Goal: Transaction & Acquisition: Book appointment/travel/reservation

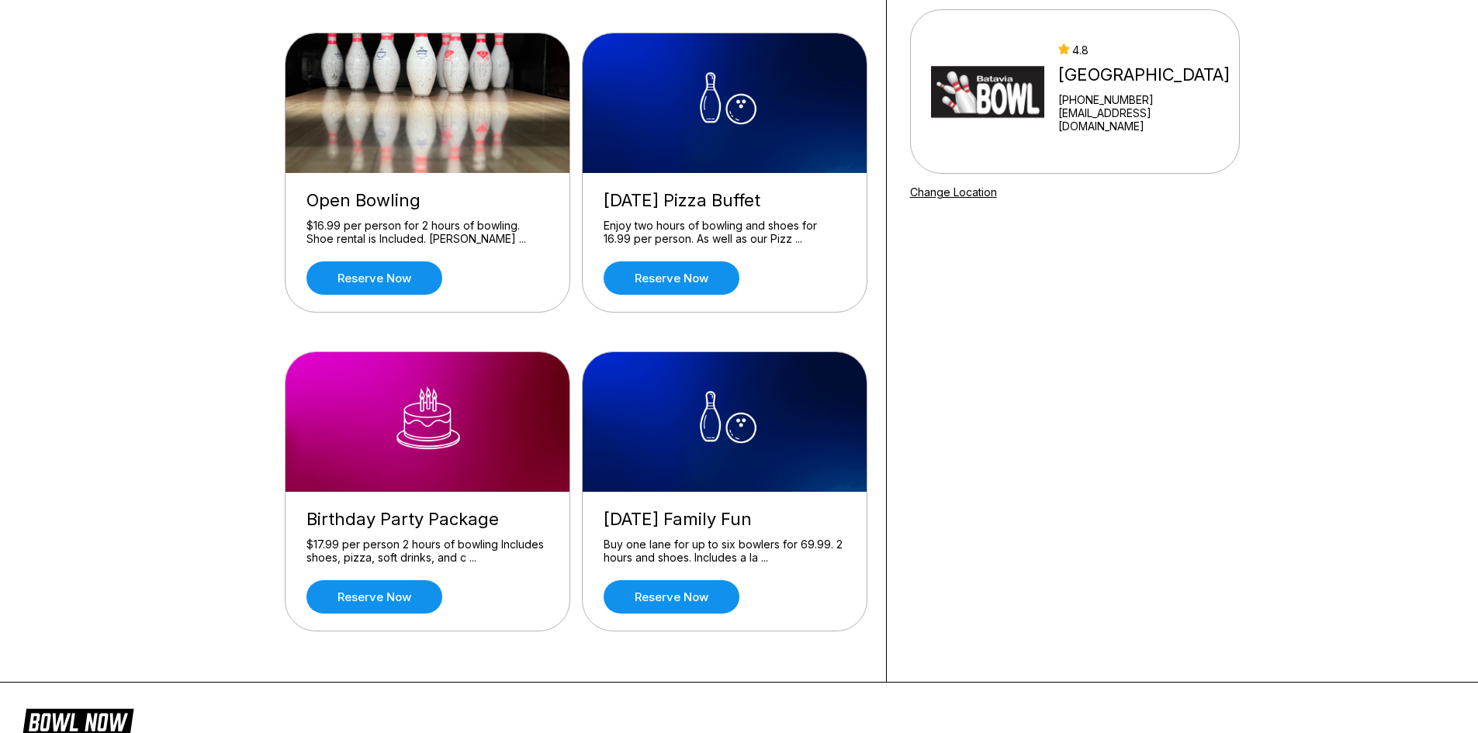
scroll to position [155, 0]
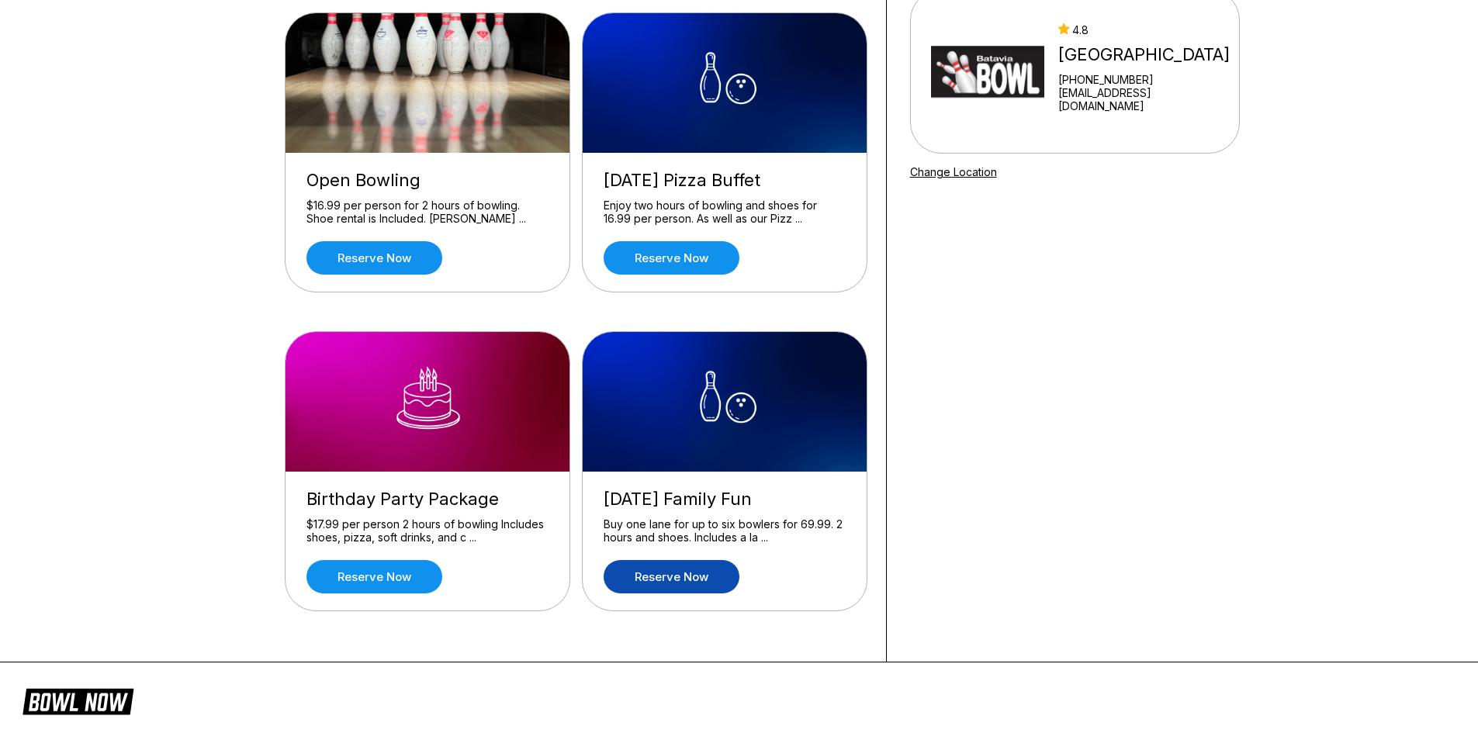
click at [671, 572] on link "Reserve now" at bounding box center [672, 576] width 136 height 33
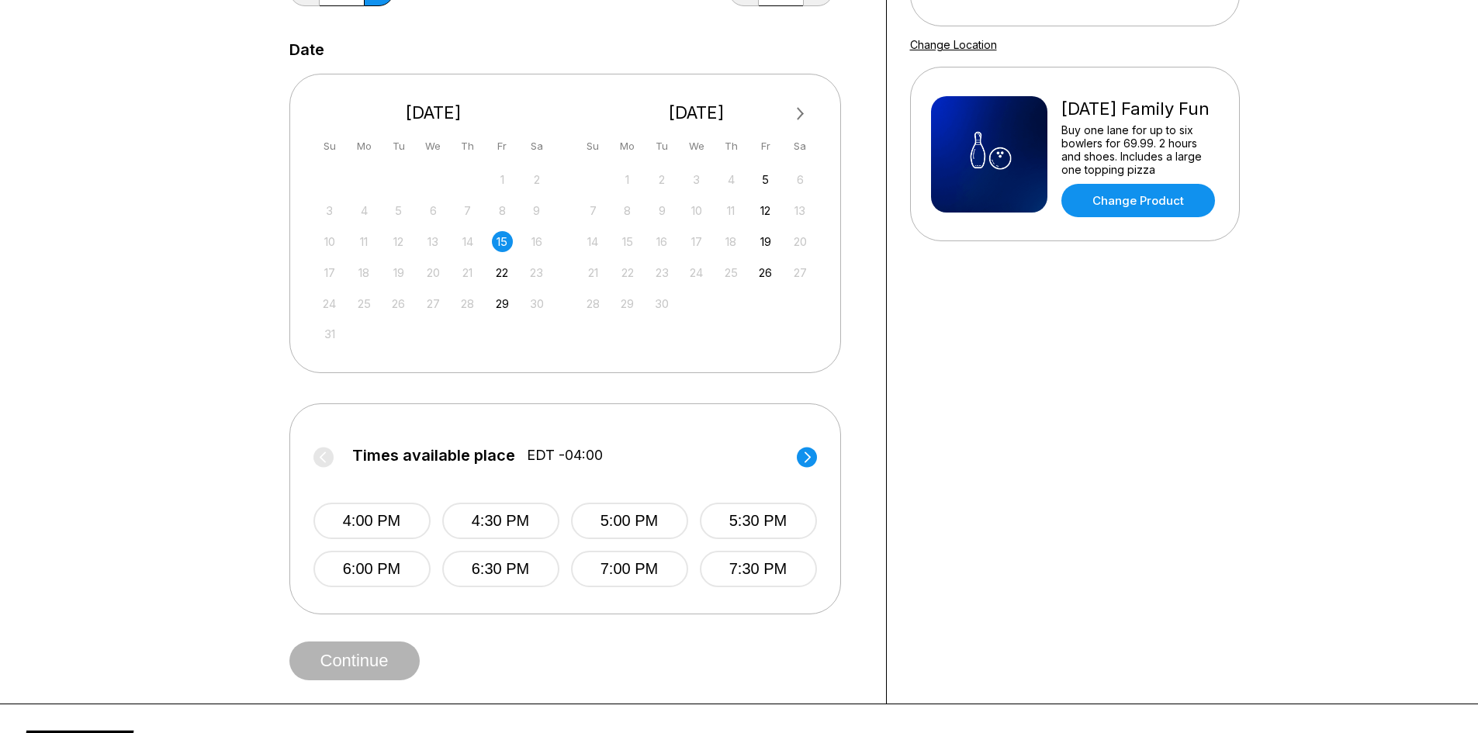
scroll to position [310, 0]
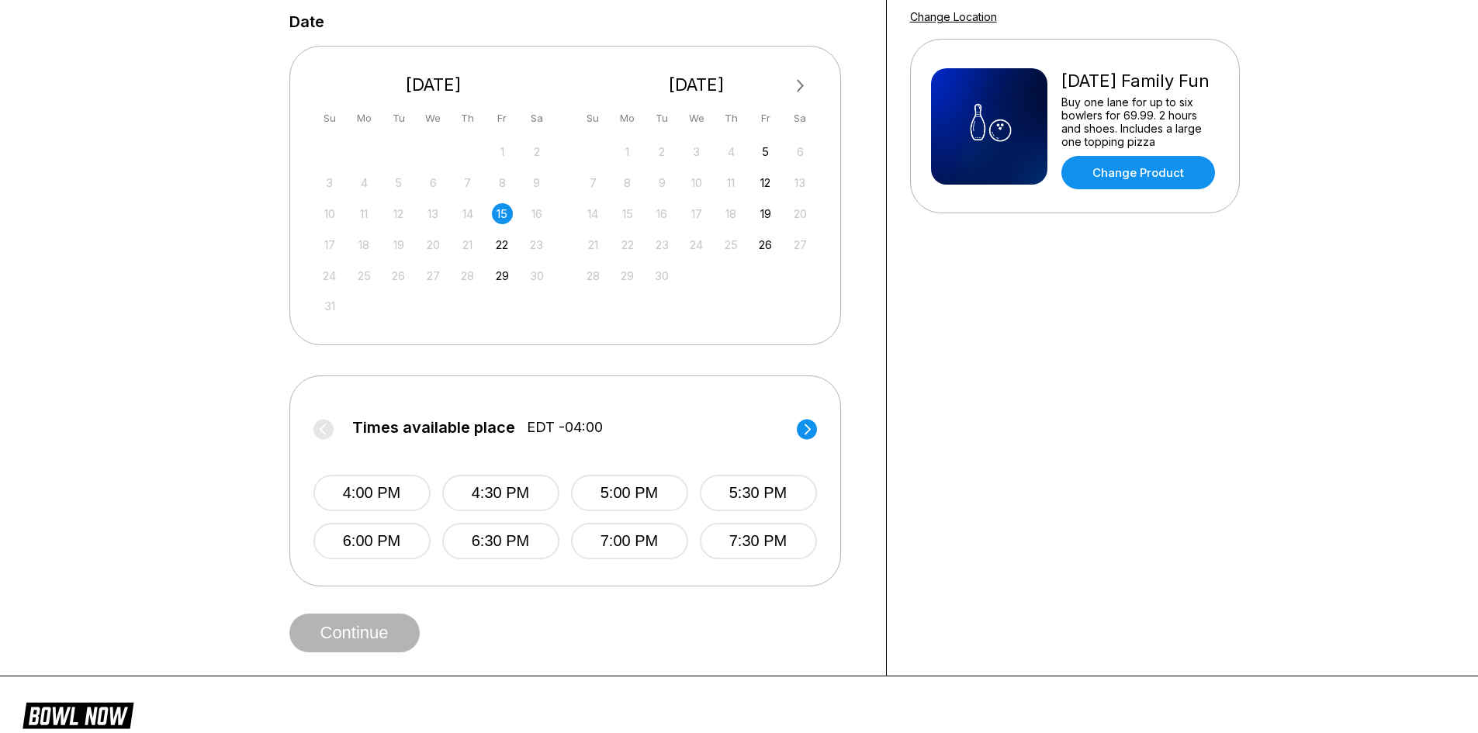
click at [810, 425] on circle at bounding box center [807, 429] width 20 height 20
click at [332, 425] on circle at bounding box center [324, 429] width 20 height 20
click at [501, 245] on div "22" at bounding box center [502, 244] width 21 height 21
click at [504, 215] on div "15" at bounding box center [502, 213] width 21 height 21
click at [809, 431] on circle at bounding box center [807, 429] width 20 height 20
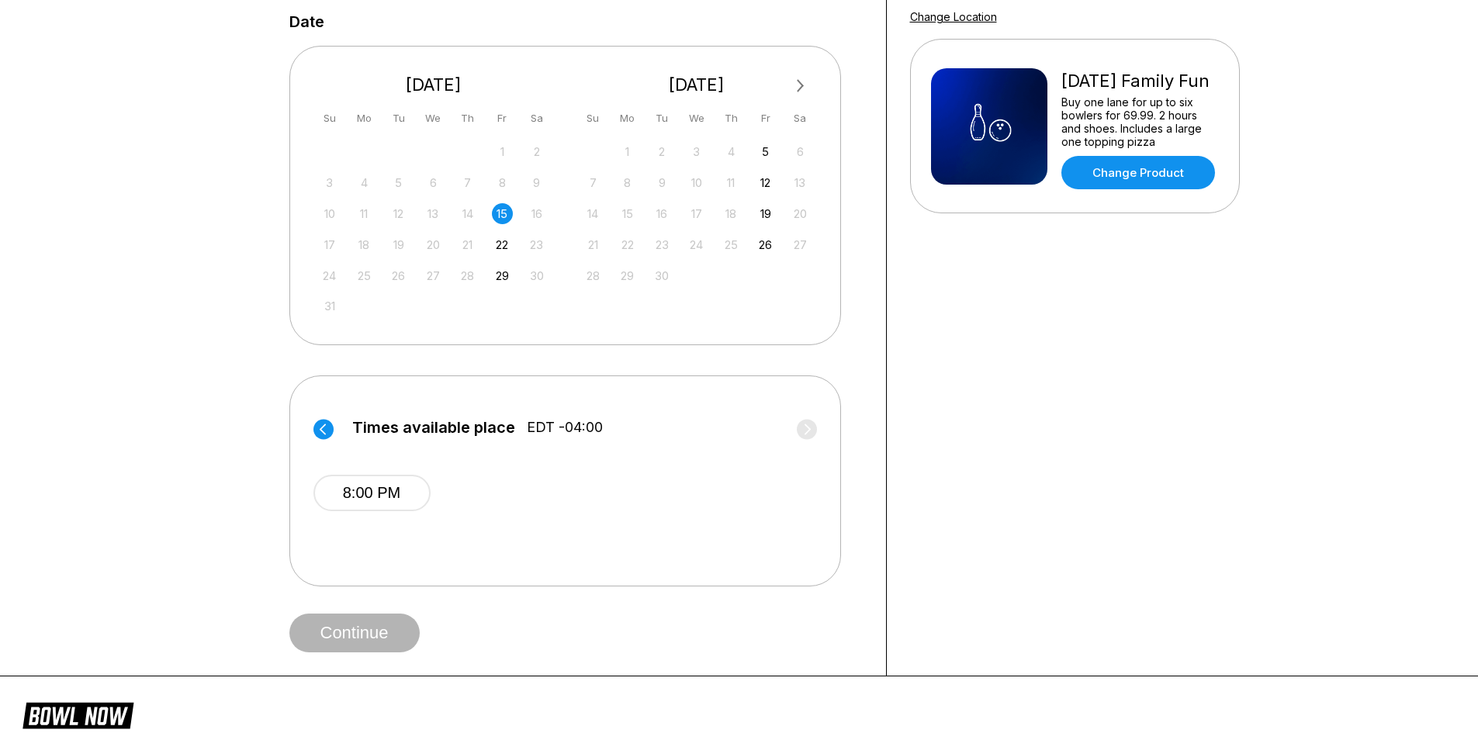
click at [338, 429] on label "Times available place EDT -04:00" at bounding box center [566, 431] width 504 height 25
click at [334, 429] on label "Times available place EDT -04:00" at bounding box center [566, 431] width 504 height 25
click at [331, 429] on circle at bounding box center [324, 429] width 20 height 20
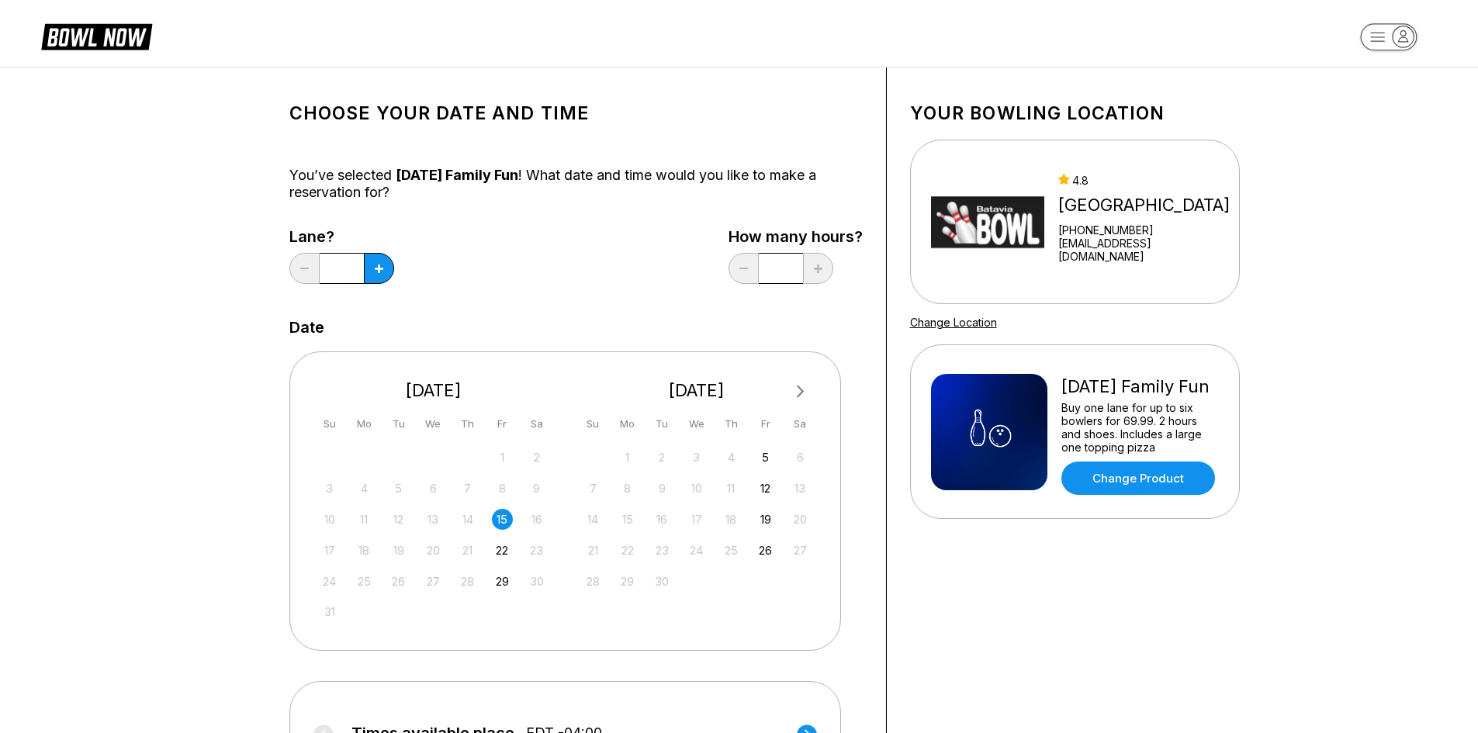
scroll to position [0, 0]
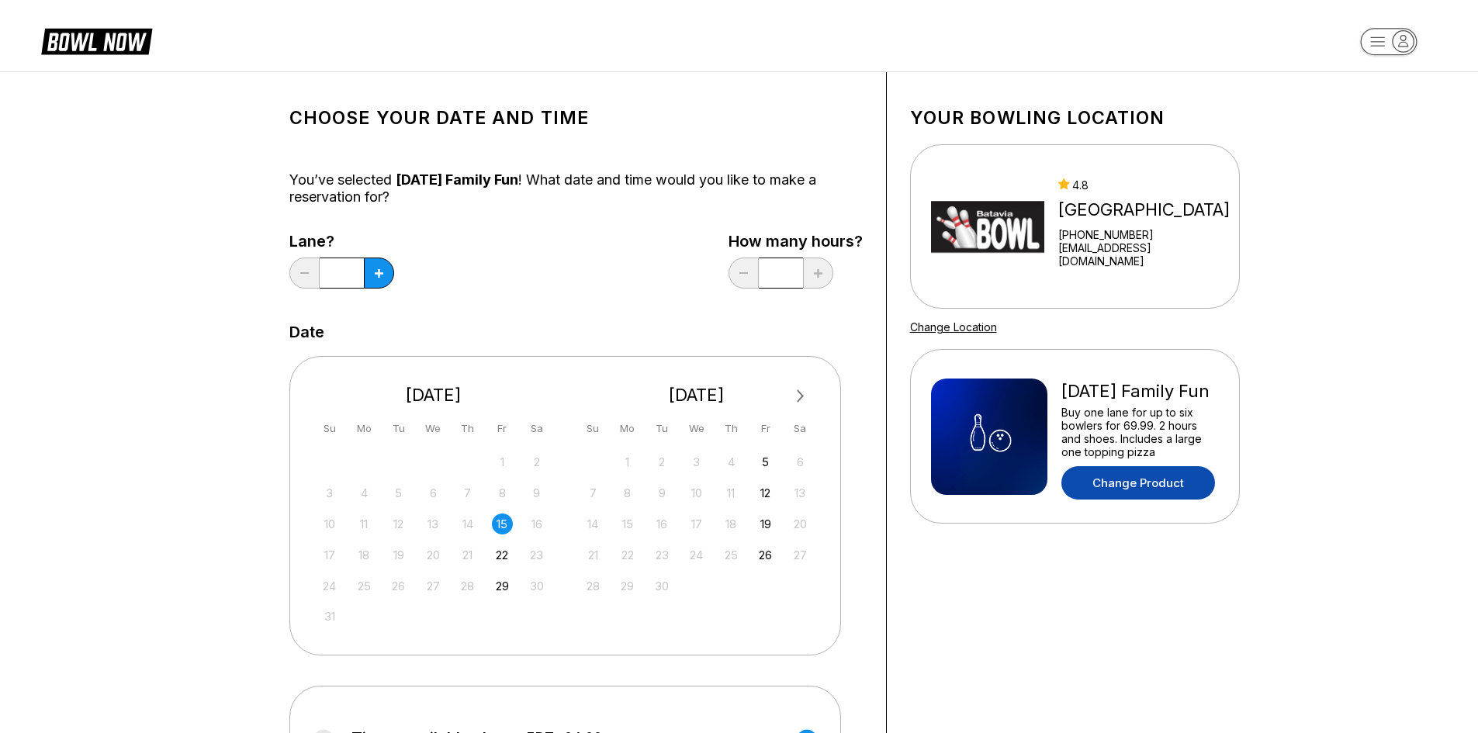
click at [1117, 479] on link "Change Product" at bounding box center [1139, 482] width 154 height 33
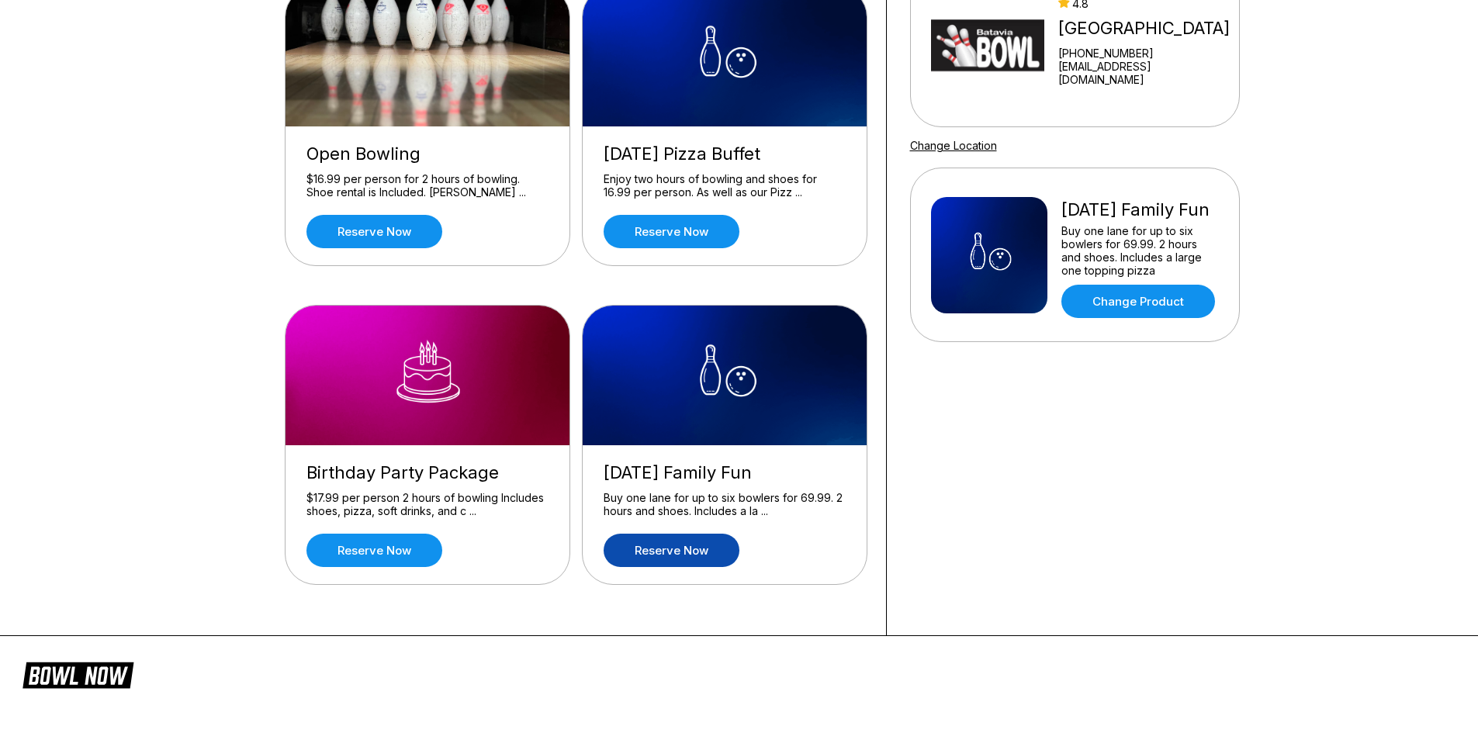
scroll to position [155, 0]
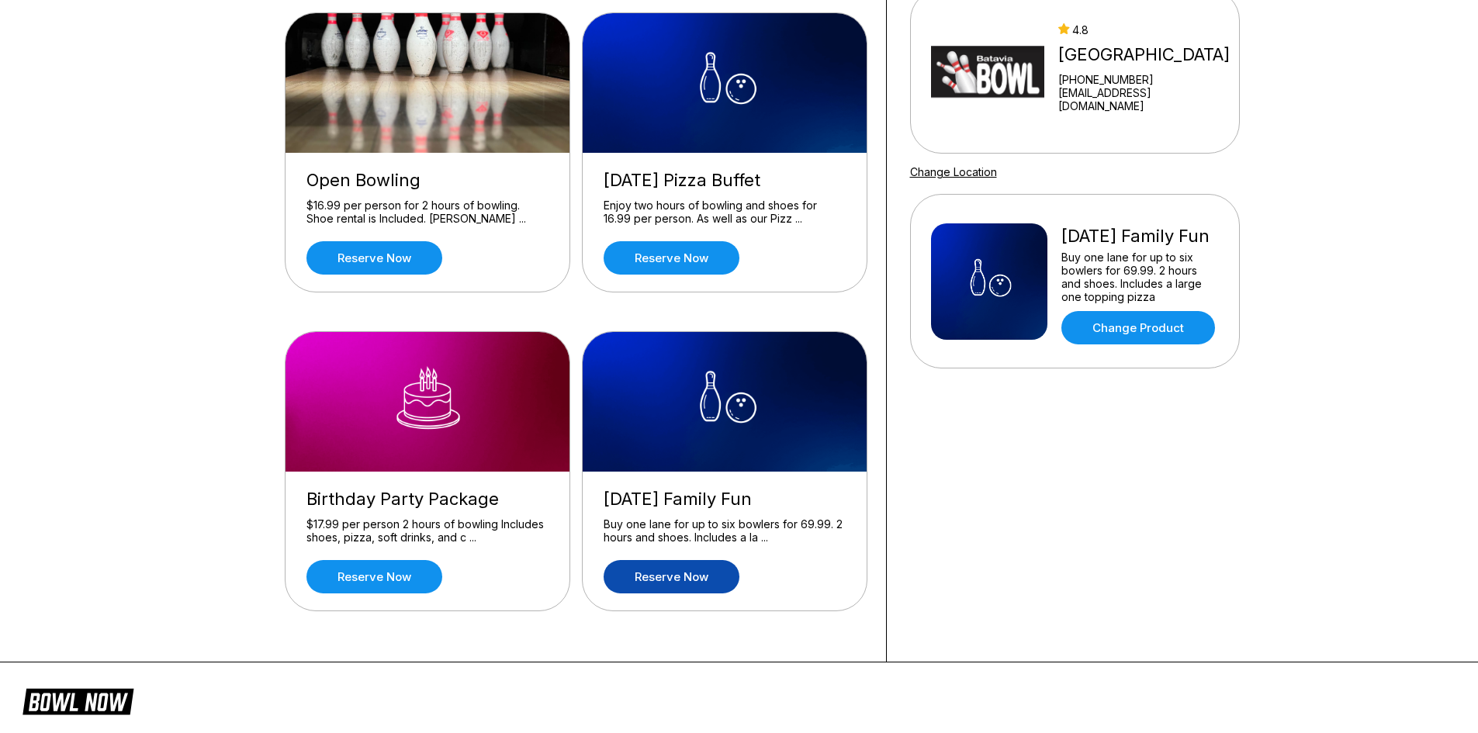
click at [694, 577] on link "Reserve now" at bounding box center [672, 576] width 136 height 33
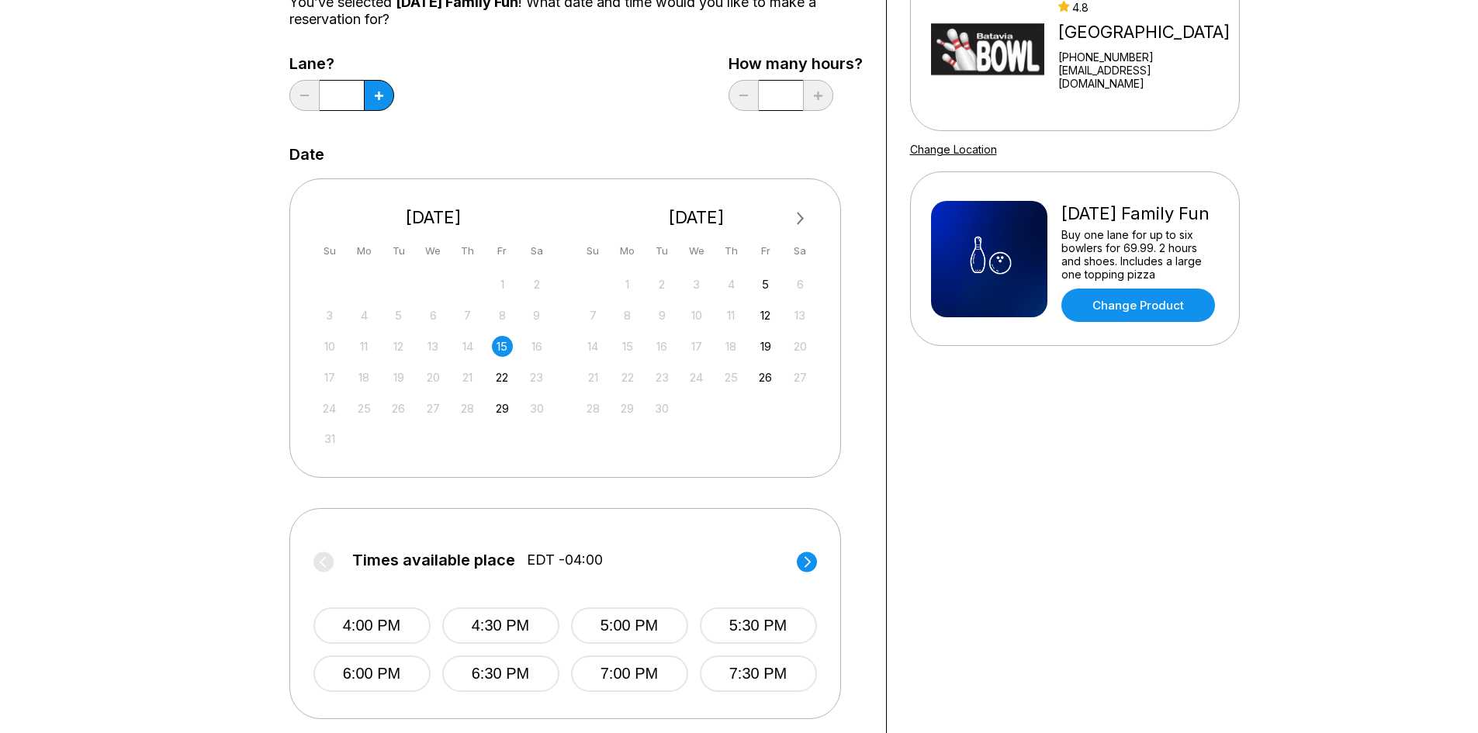
scroll to position [388, 0]
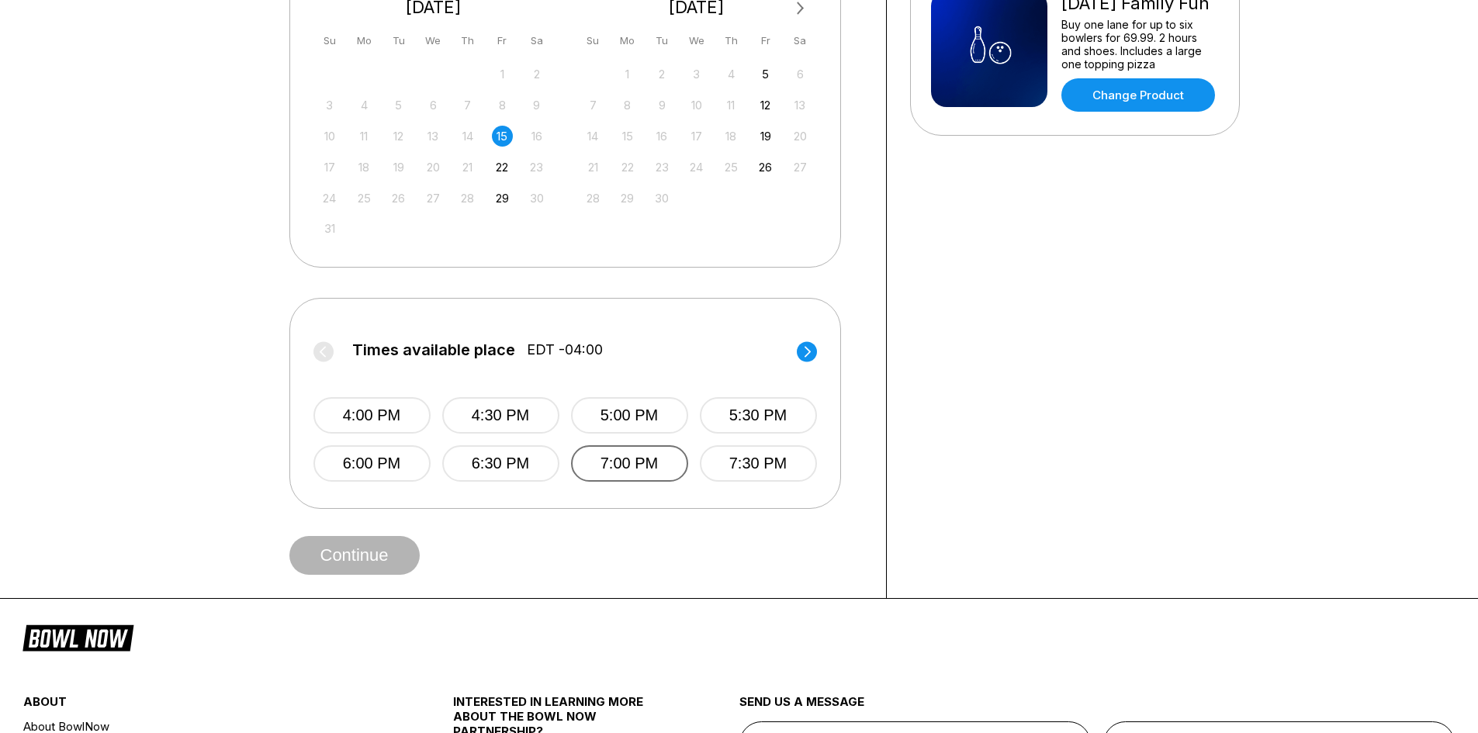
click at [639, 470] on button "7:00 PM" at bounding box center [629, 463] width 117 height 36
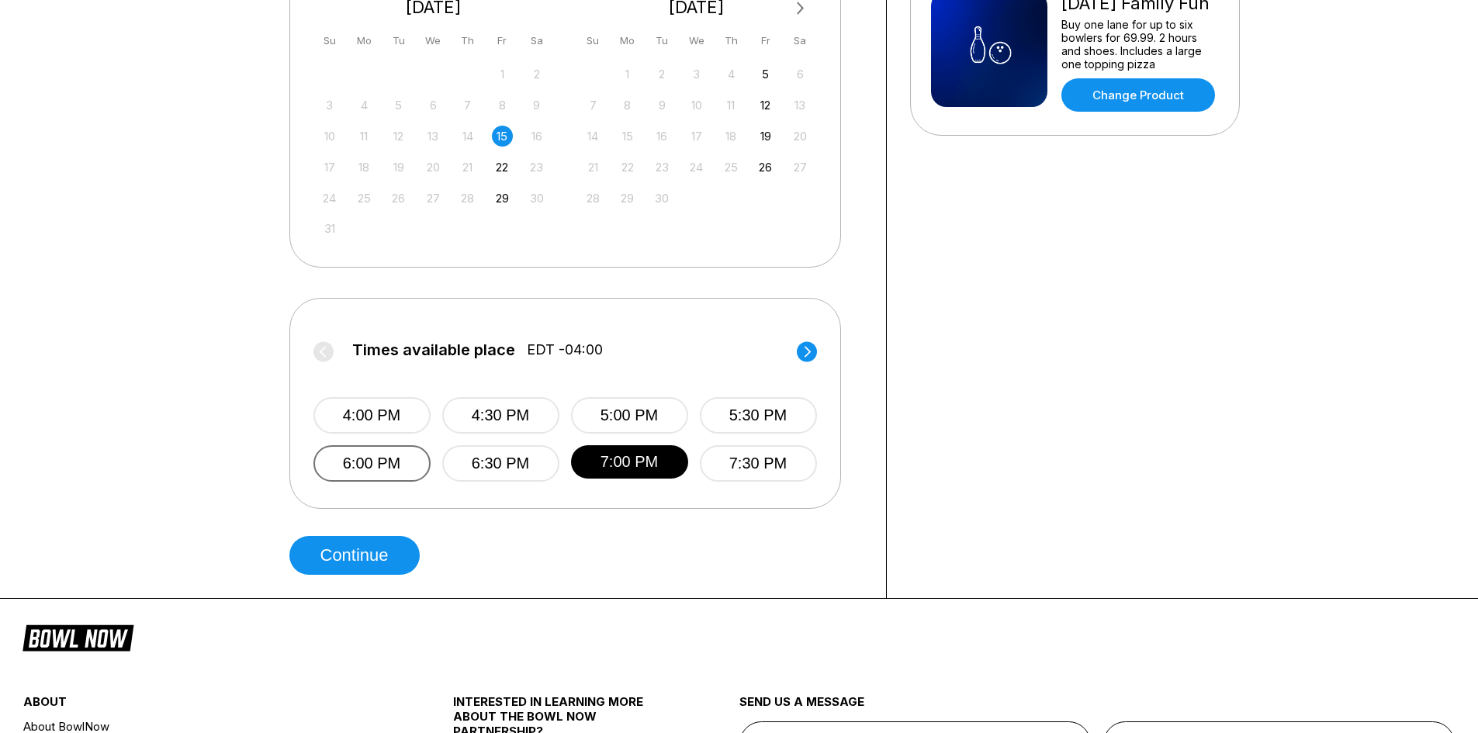
click at [381, 476] on button "6:00 PM" at bounding box center [372, 463] width 117 height 36
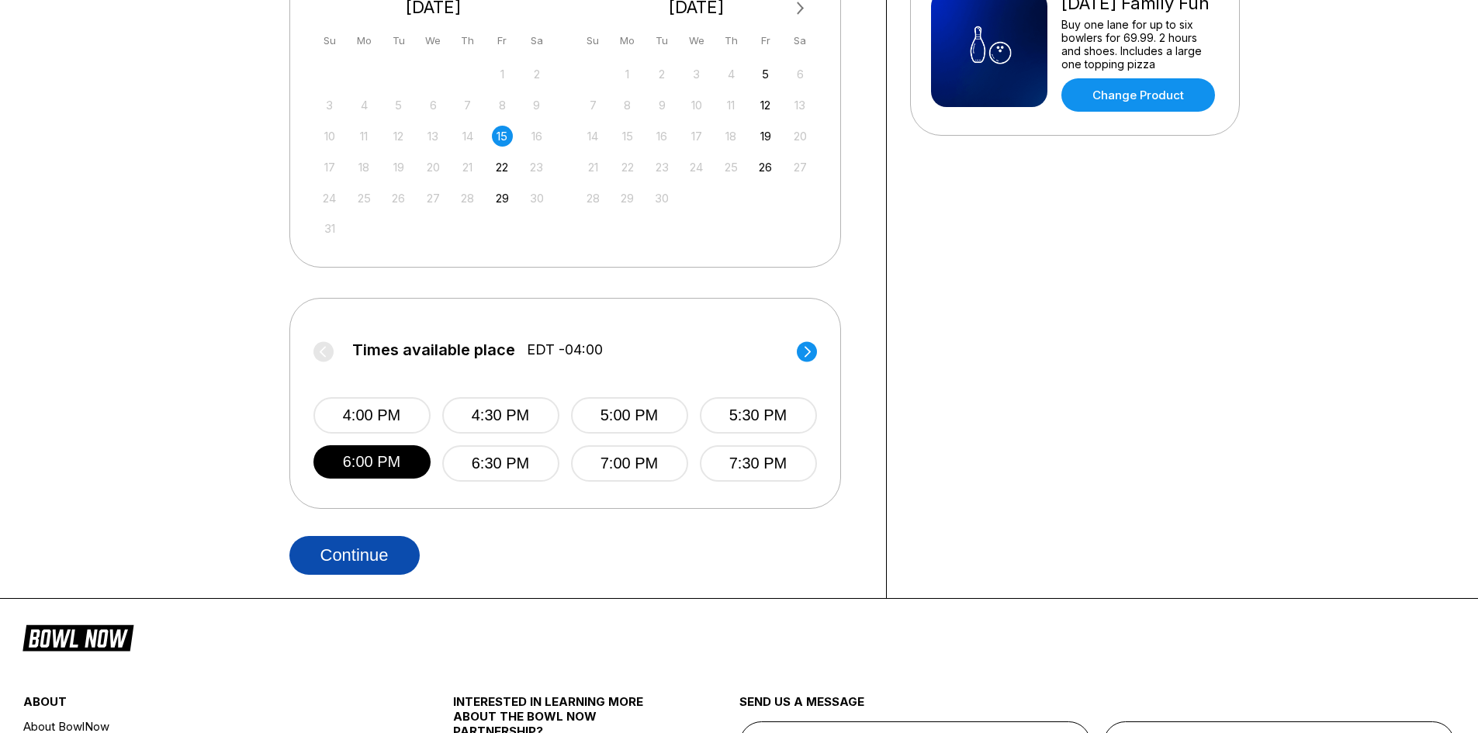
click at [397, 560] on button "Continue" at bounding box center [354, 555] width 130 height 39
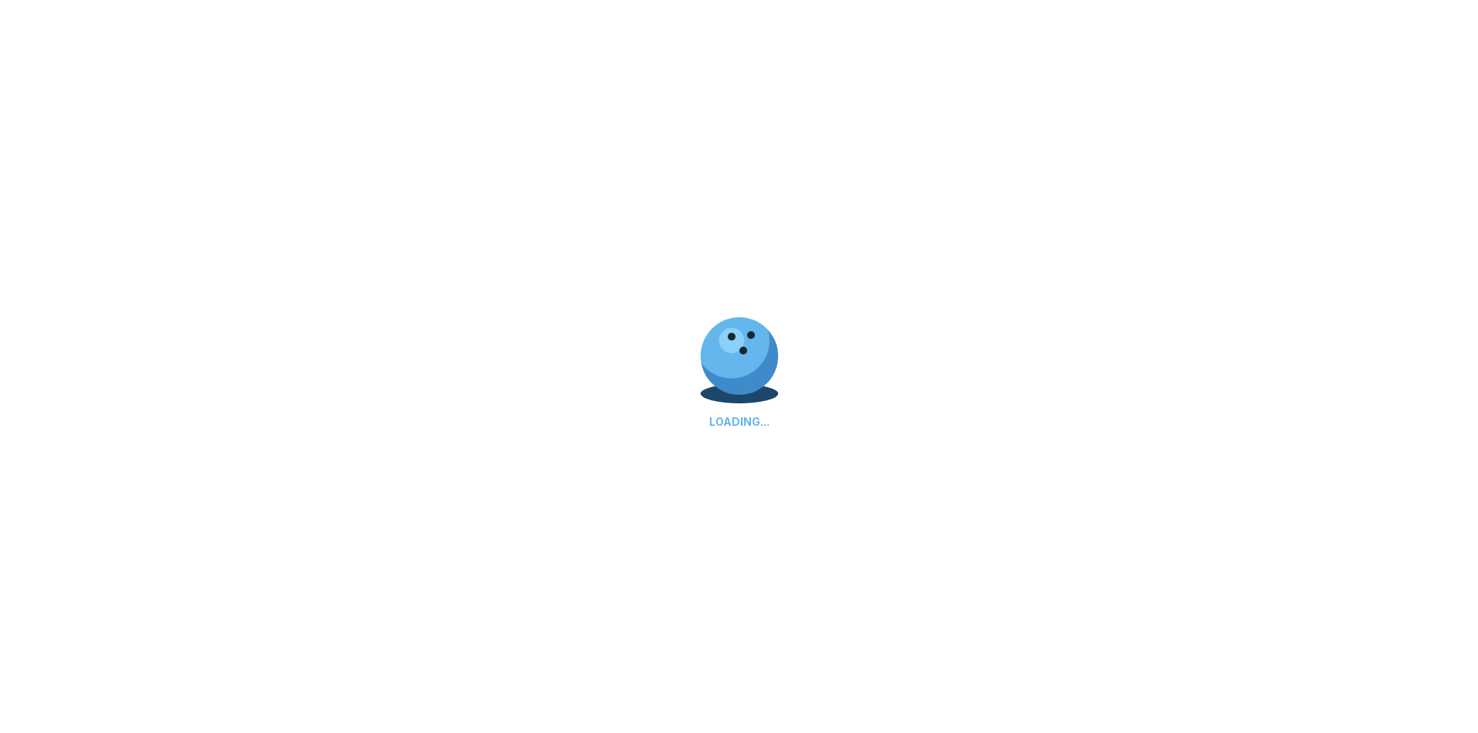
select select "**"
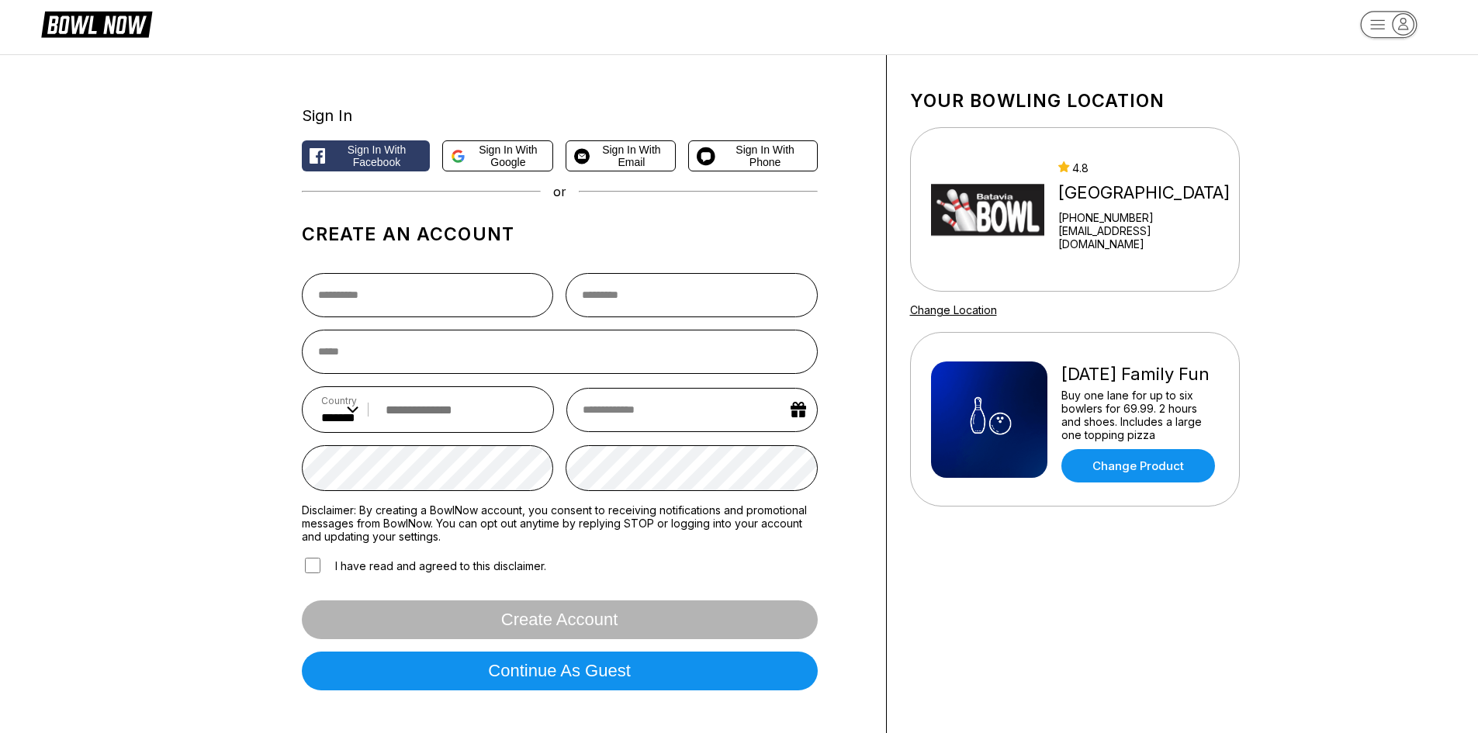
scroll to position [0, 0]
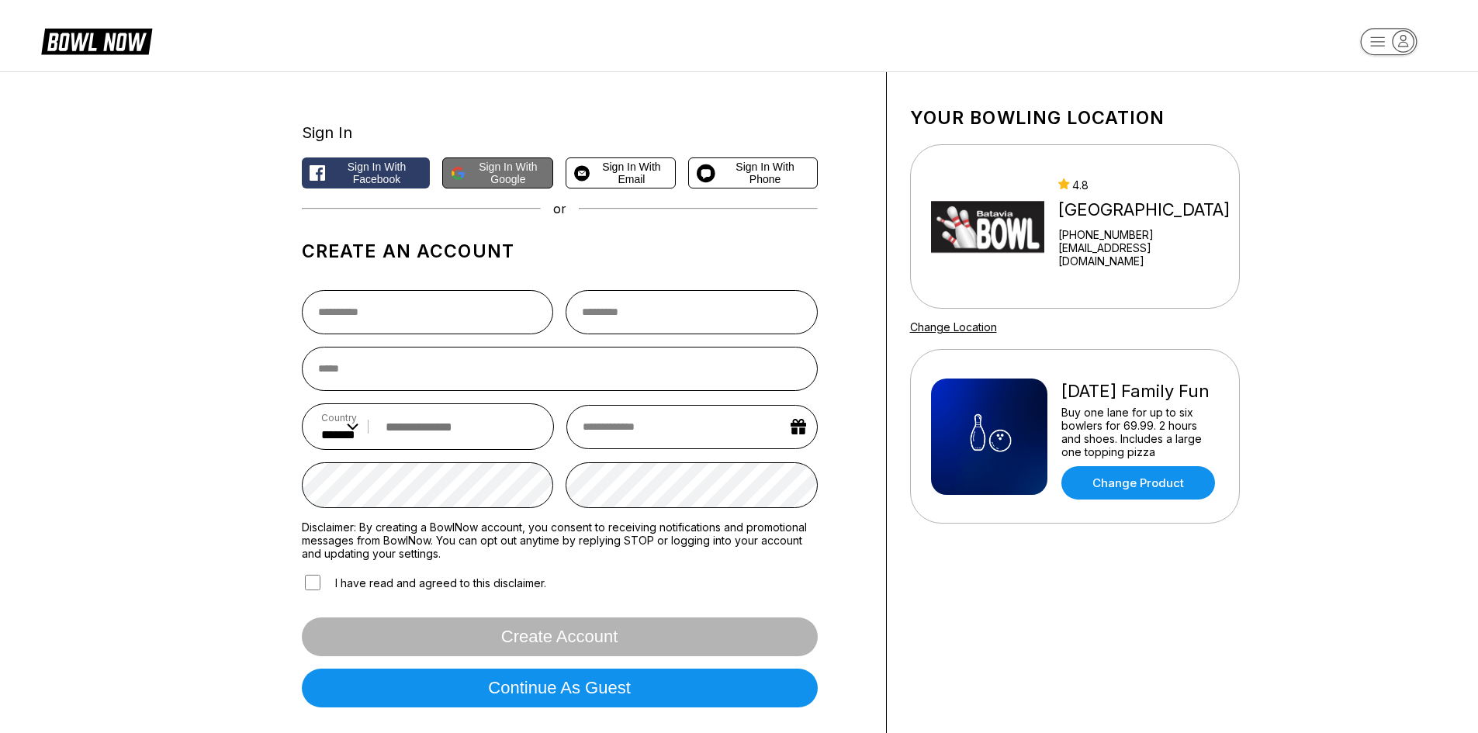
click at [492, 177] on span "Sign in with Google" at bounding box center [508, 173] width 73 height 25
click at [415, 309] on input "text" at bounding box center [428, 312] width 252 height 44
type input "*****"
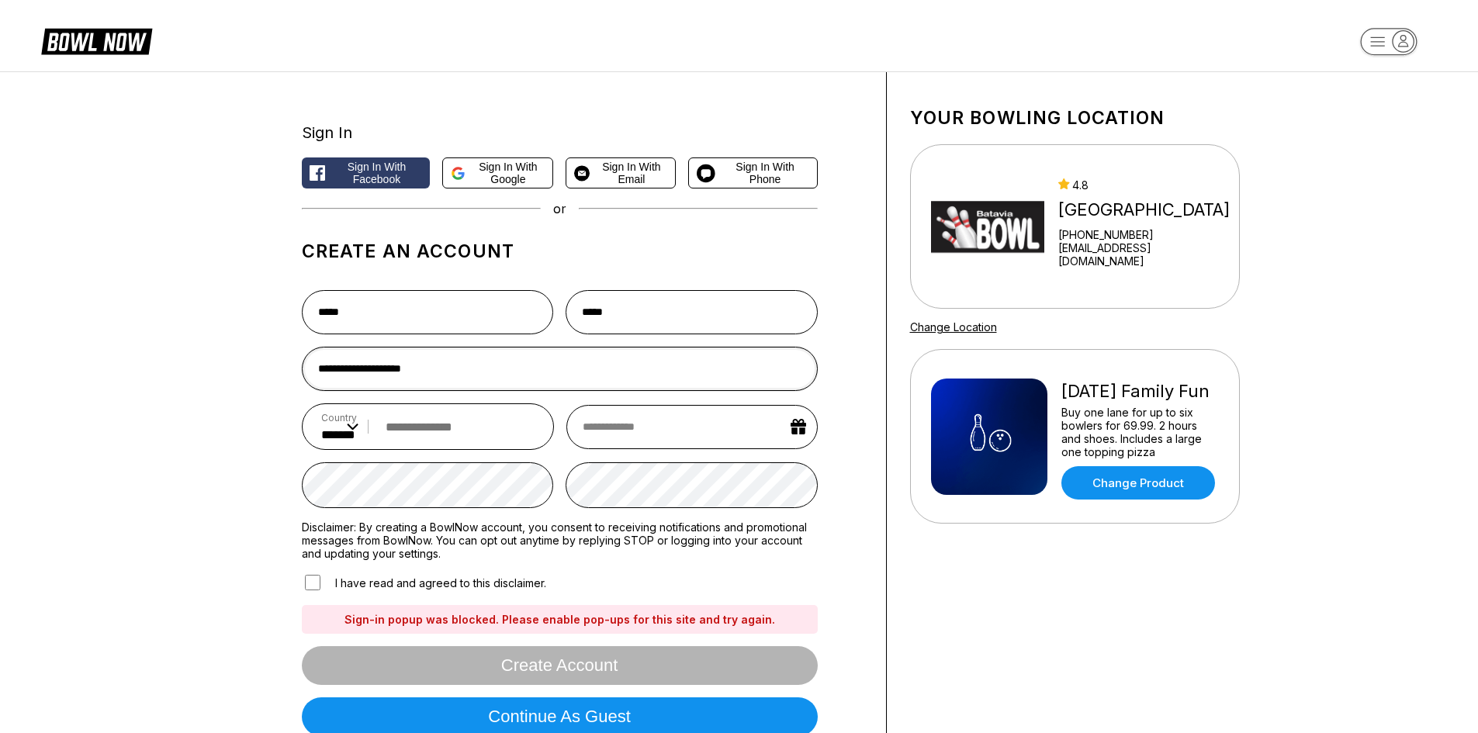
type input "**********"
click at [440, 427] on input "tel" at bounding box center [457, 427] width 158 height 29
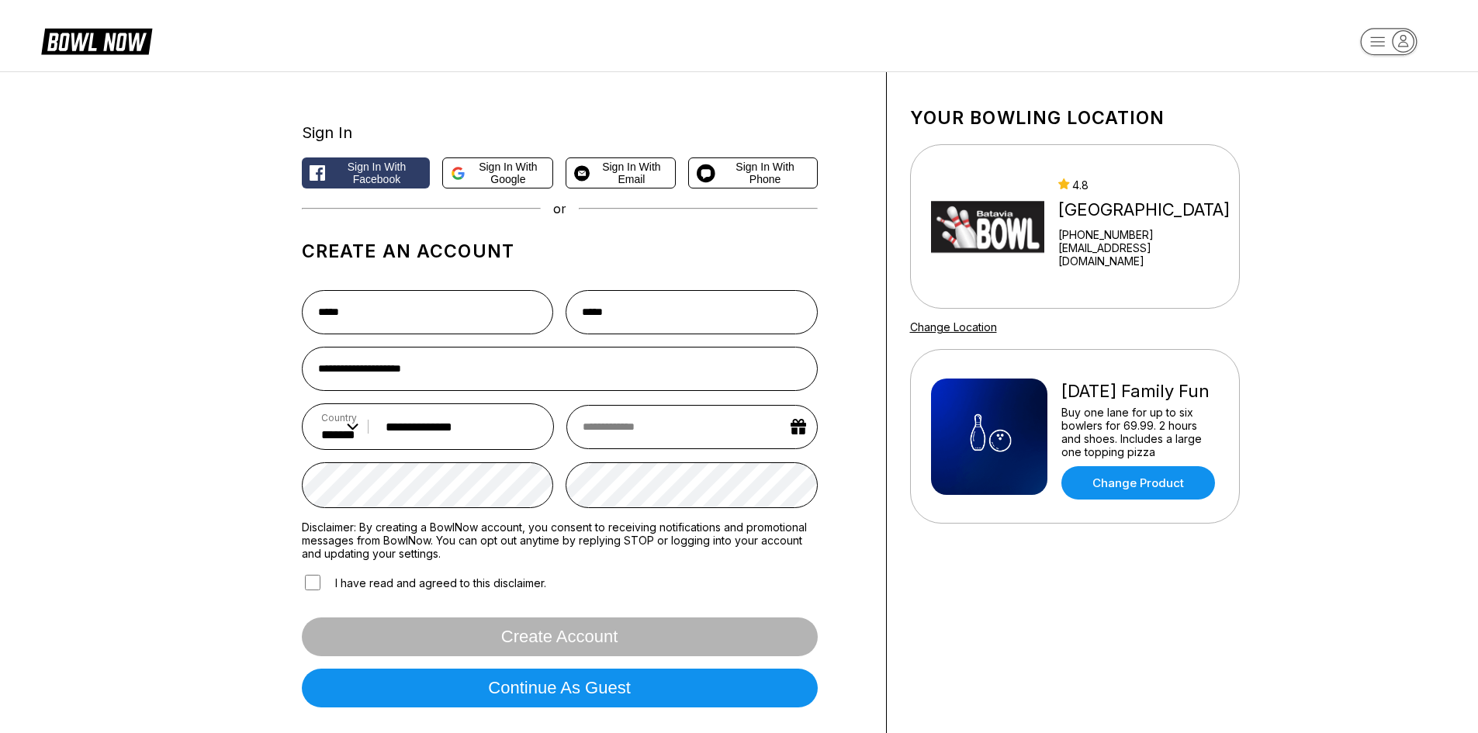
type input "**********"
select select "*"
select select "****"
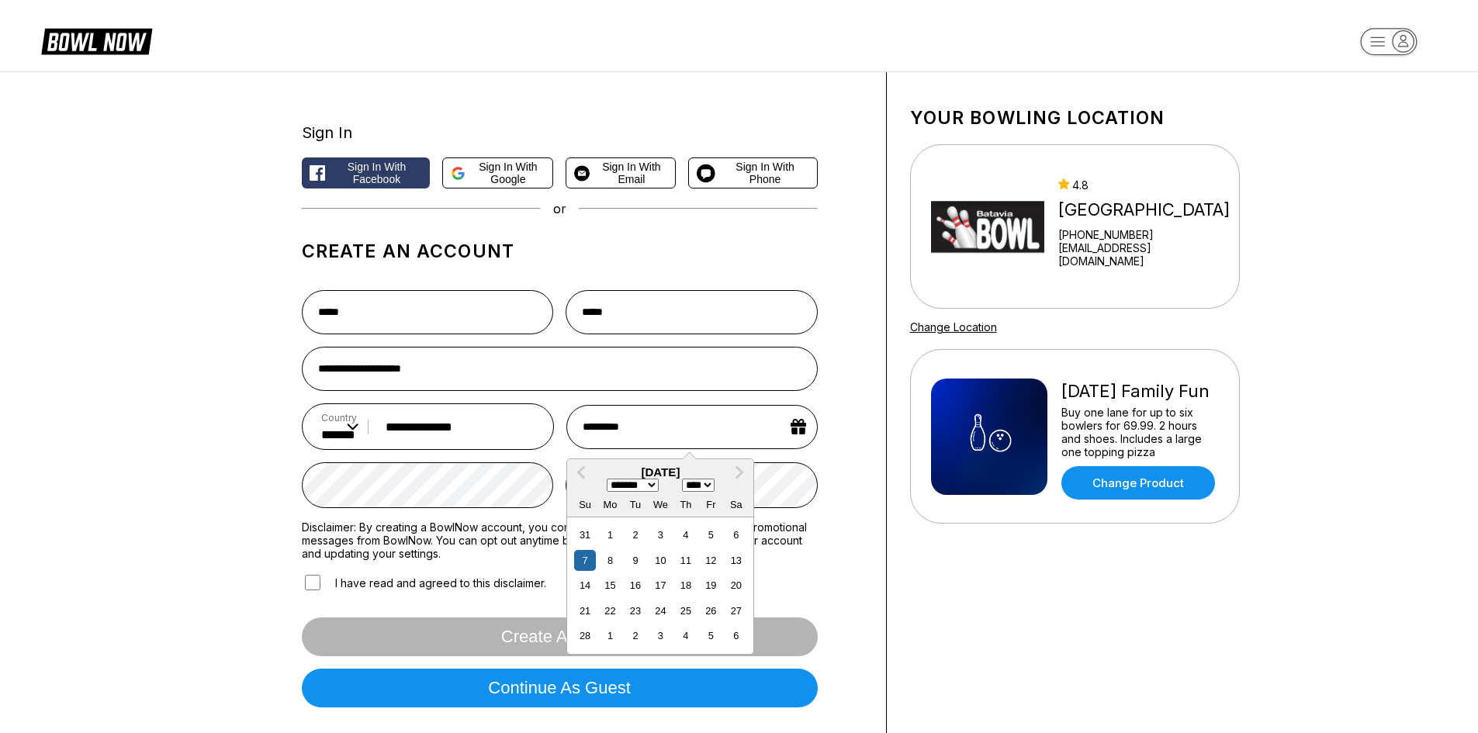
click at [601, 428] on input "*********" at bounding box center [692, 427] width 251 height 44
type input "**********"
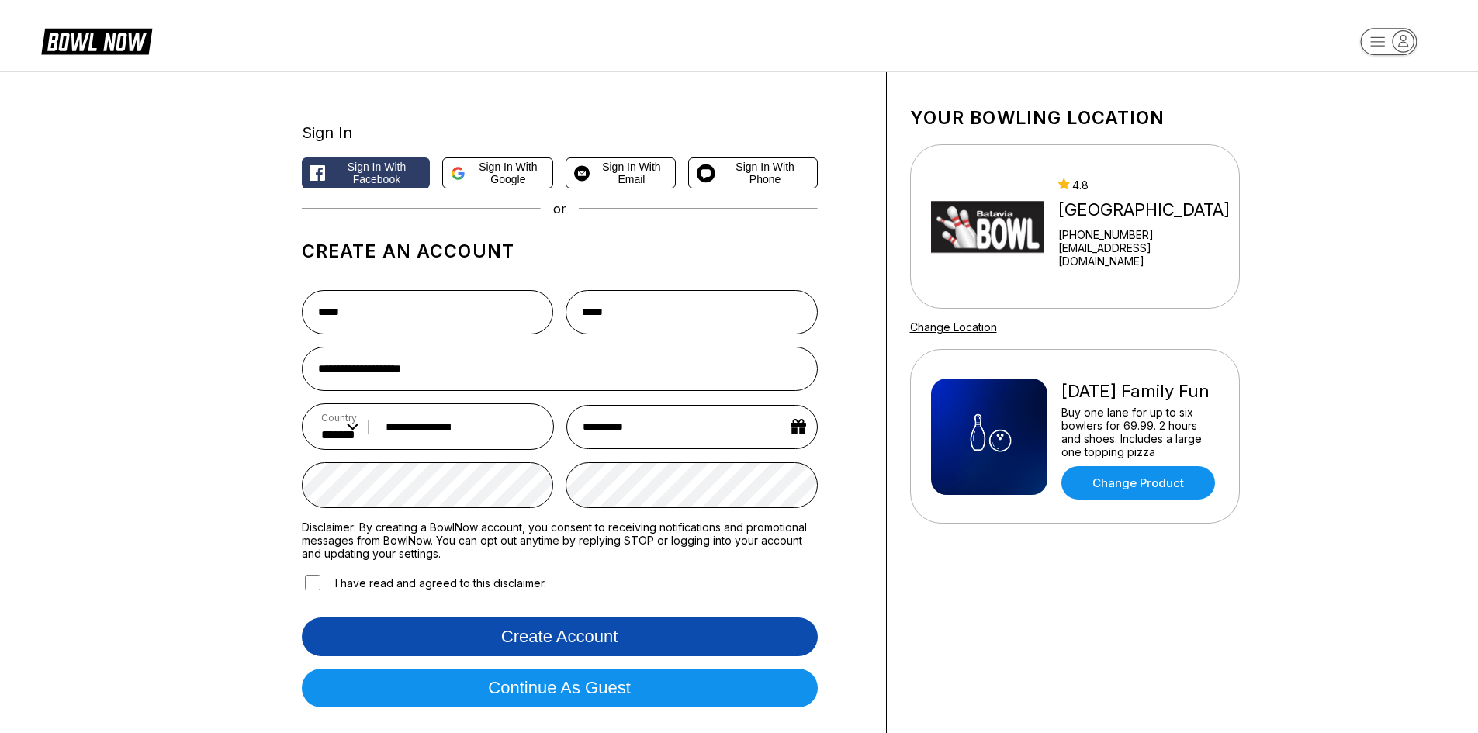
click at [503, 641] on button "Create account" at bounding box center [560, 637] width 516 height 39
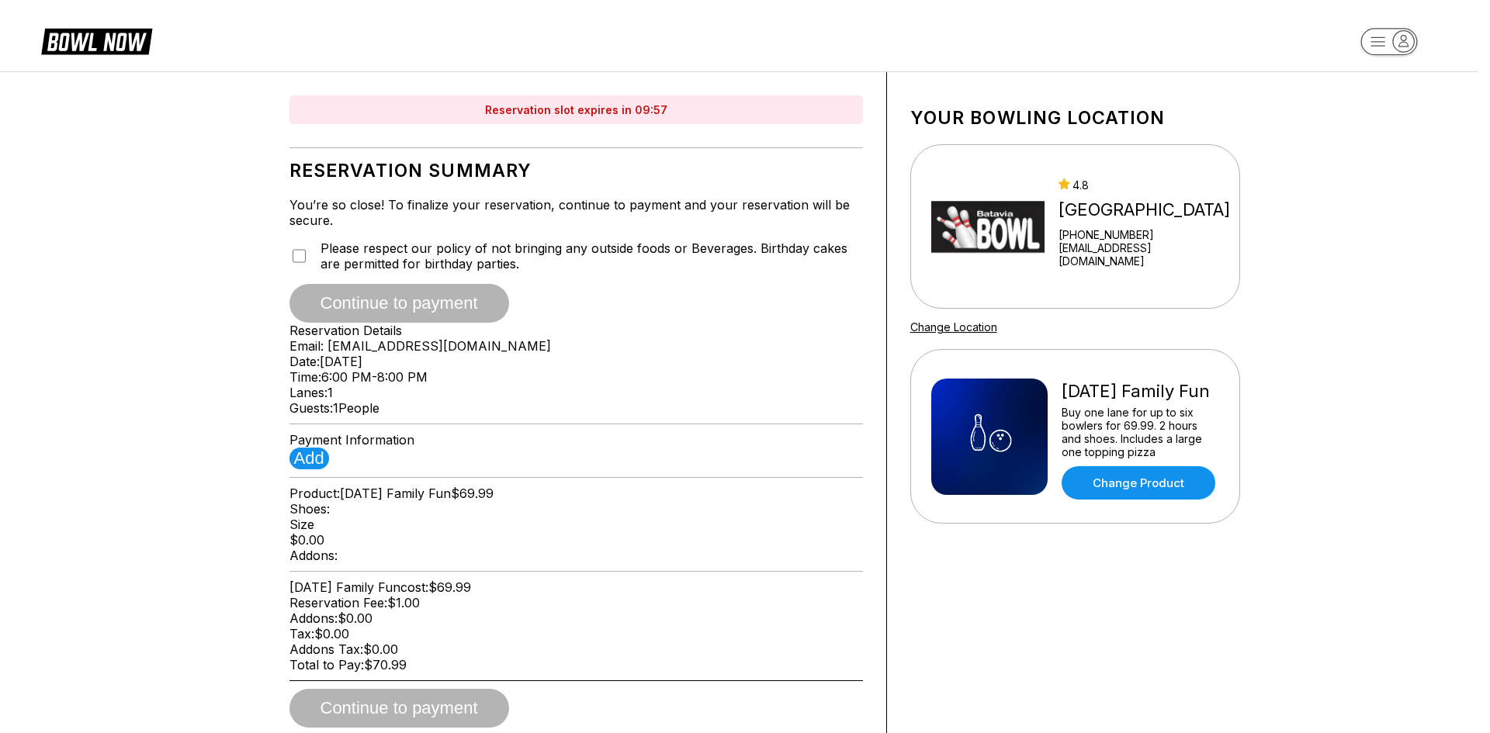
type input "*****"
type input "**********"
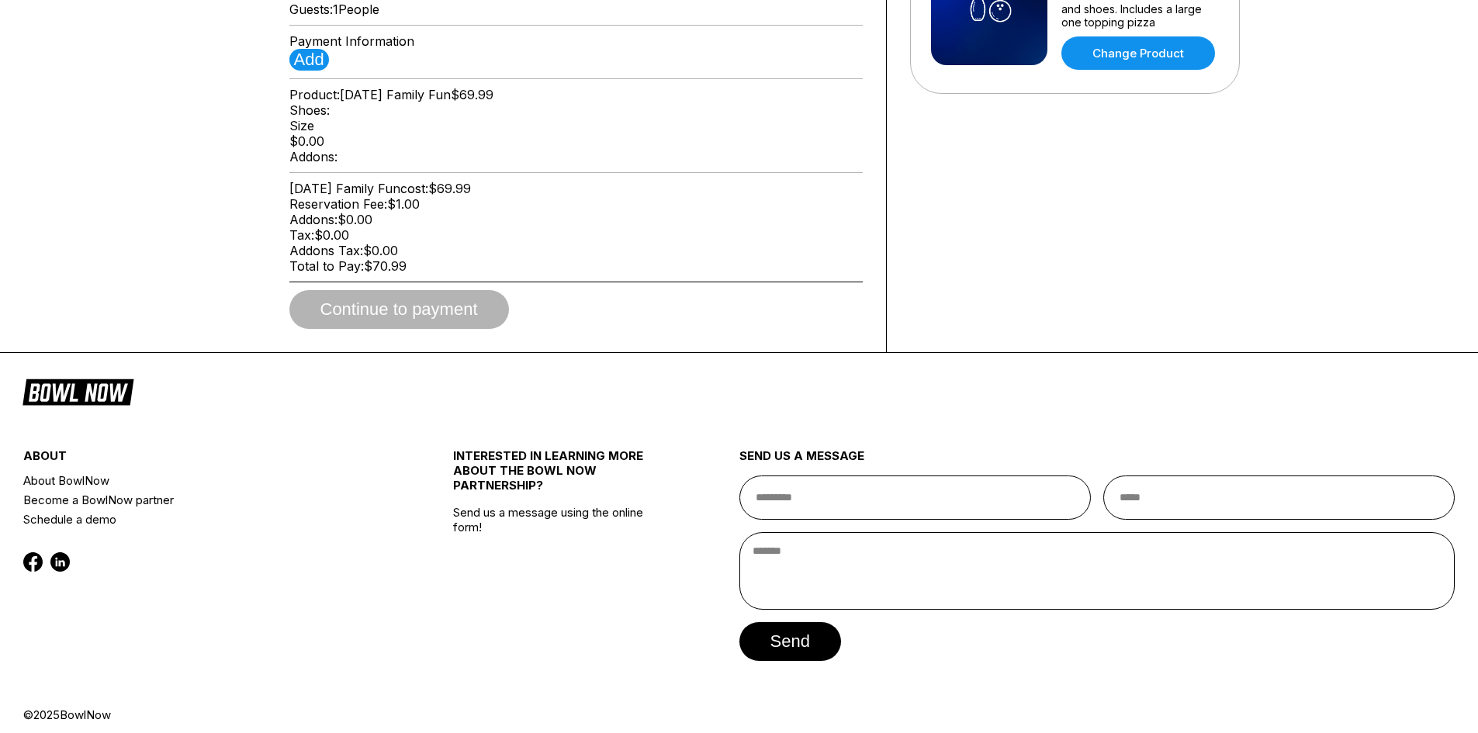
scroll to position [466, 0]
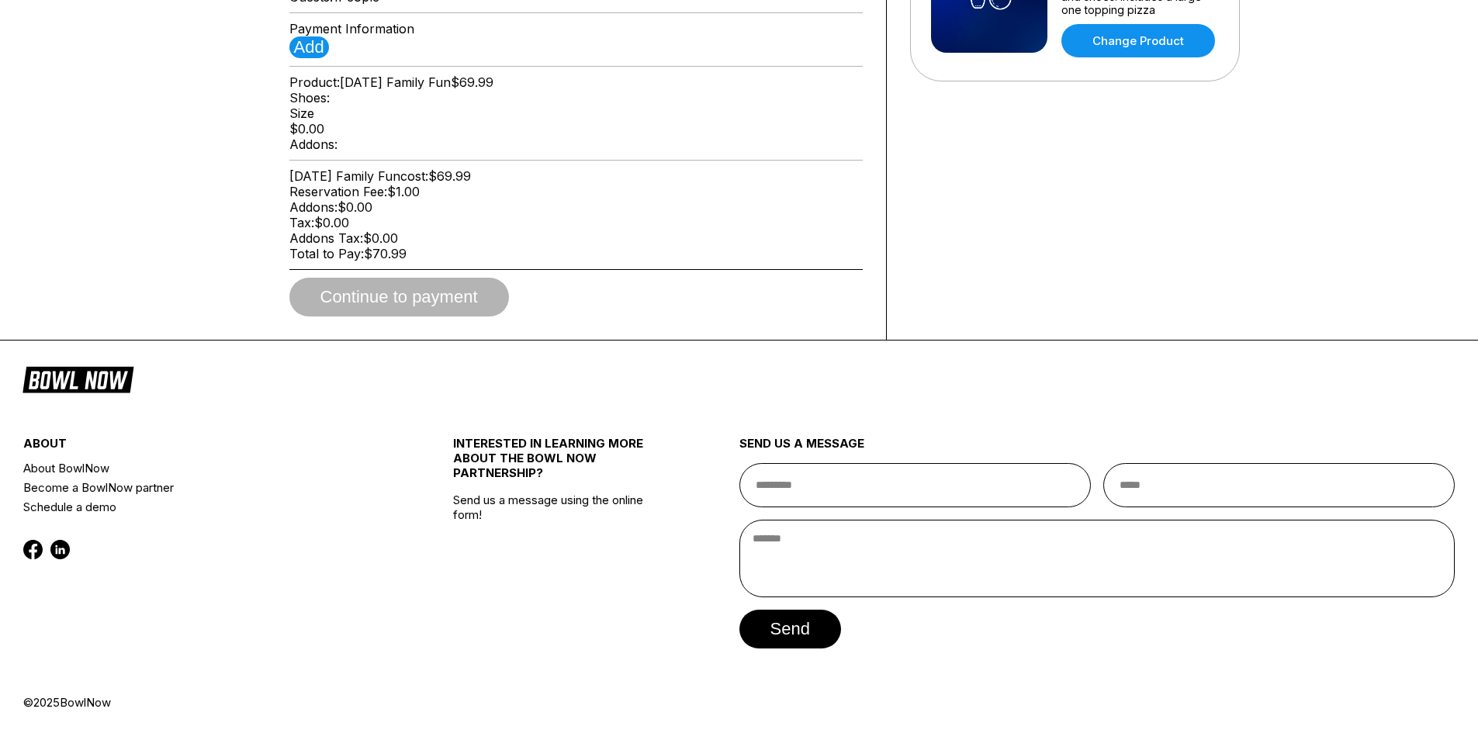
click at [579, 215] on div "Addons: $0.00" at bounding box center [576, 207] width 574 height 16
click at [315, 58] on button "Add" at bounding box center [309, 47] width 40 height 22
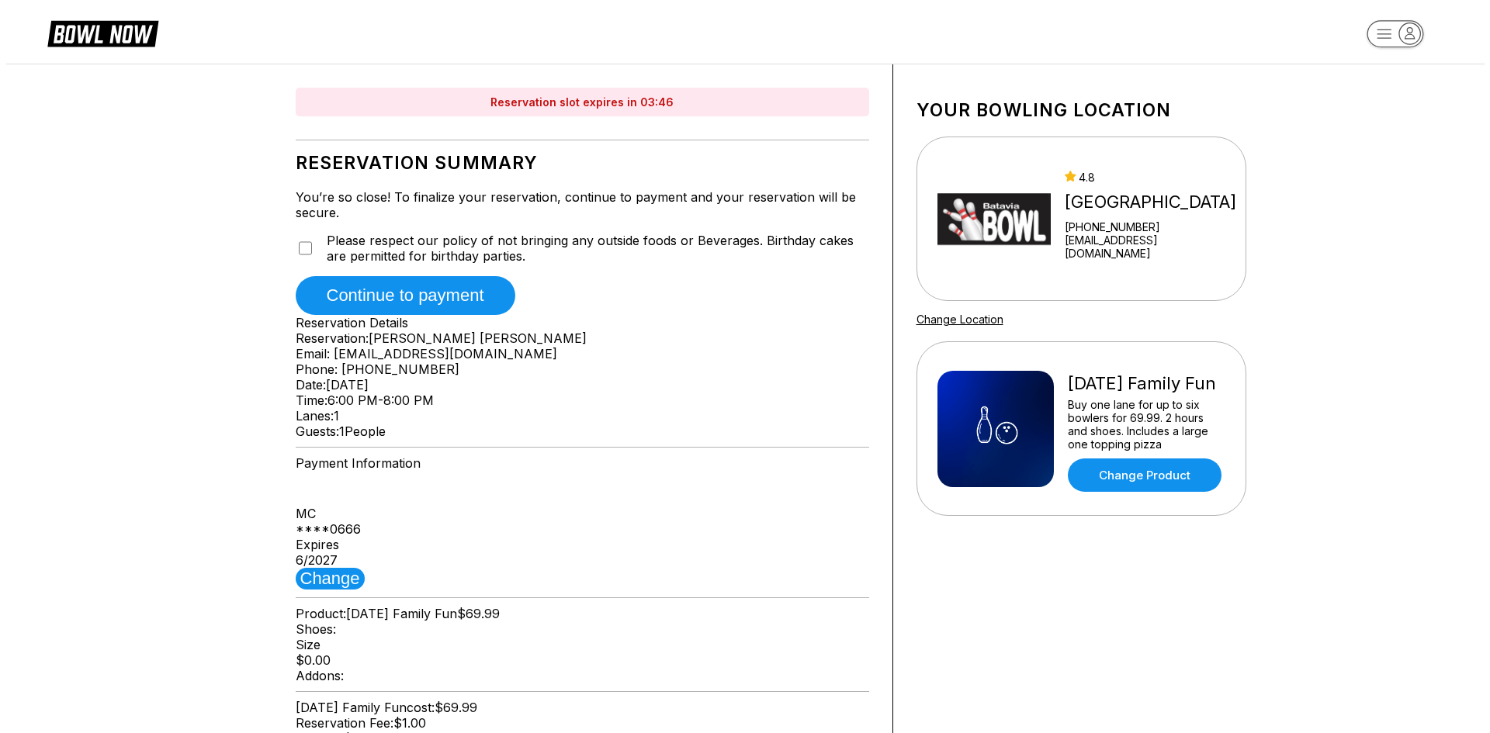
scroll to position [0, 0]
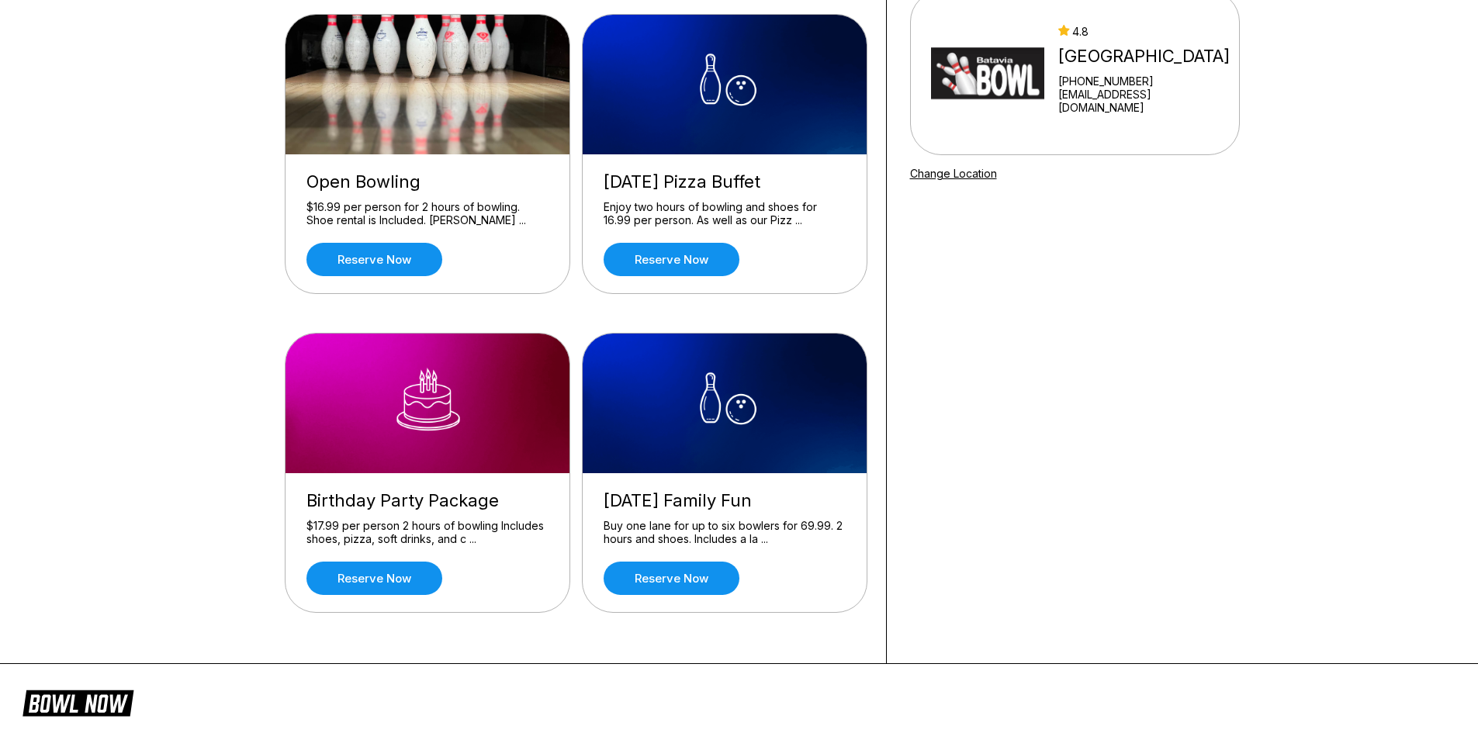
scroll to position [155, 0]
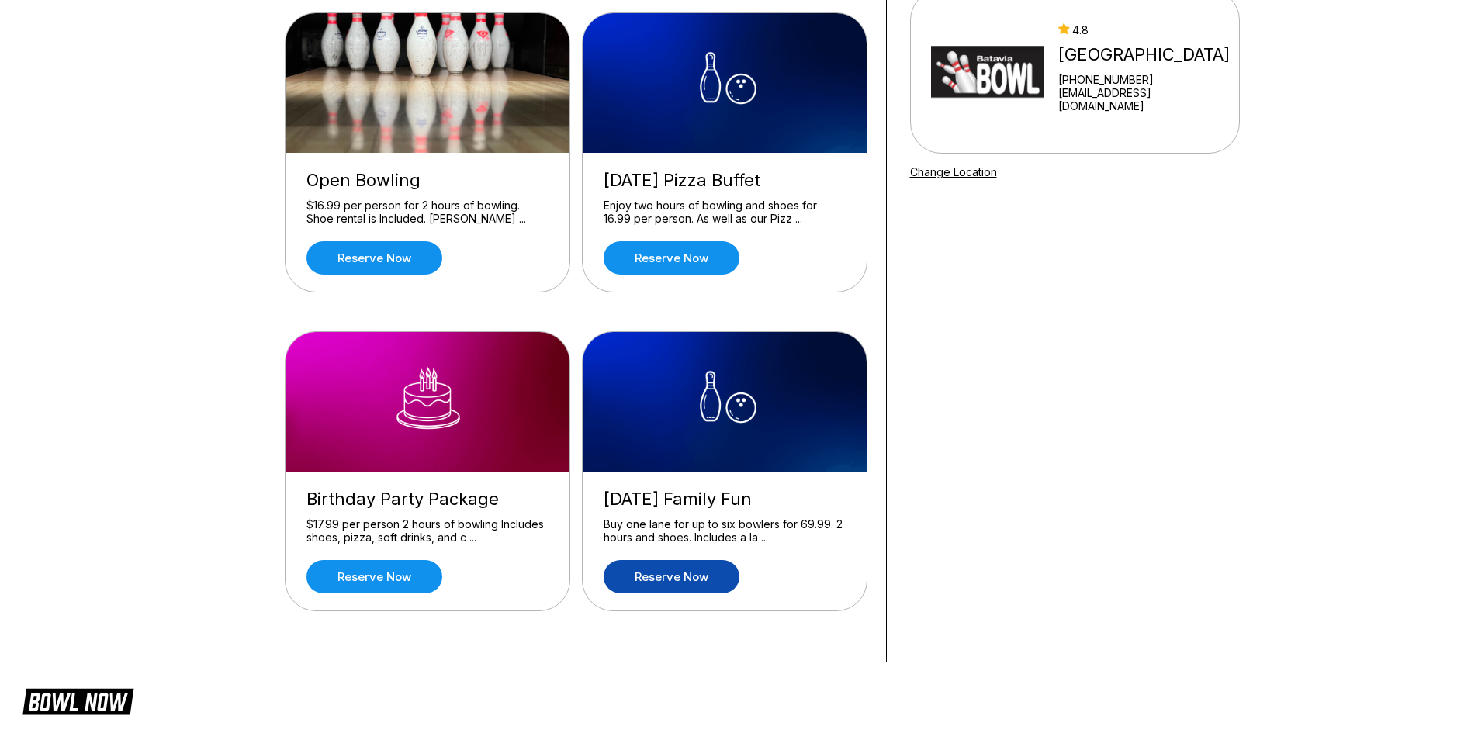
click at [648, 575] on link "Reserve now" at bounding box center [672, 576] width 136 height 33
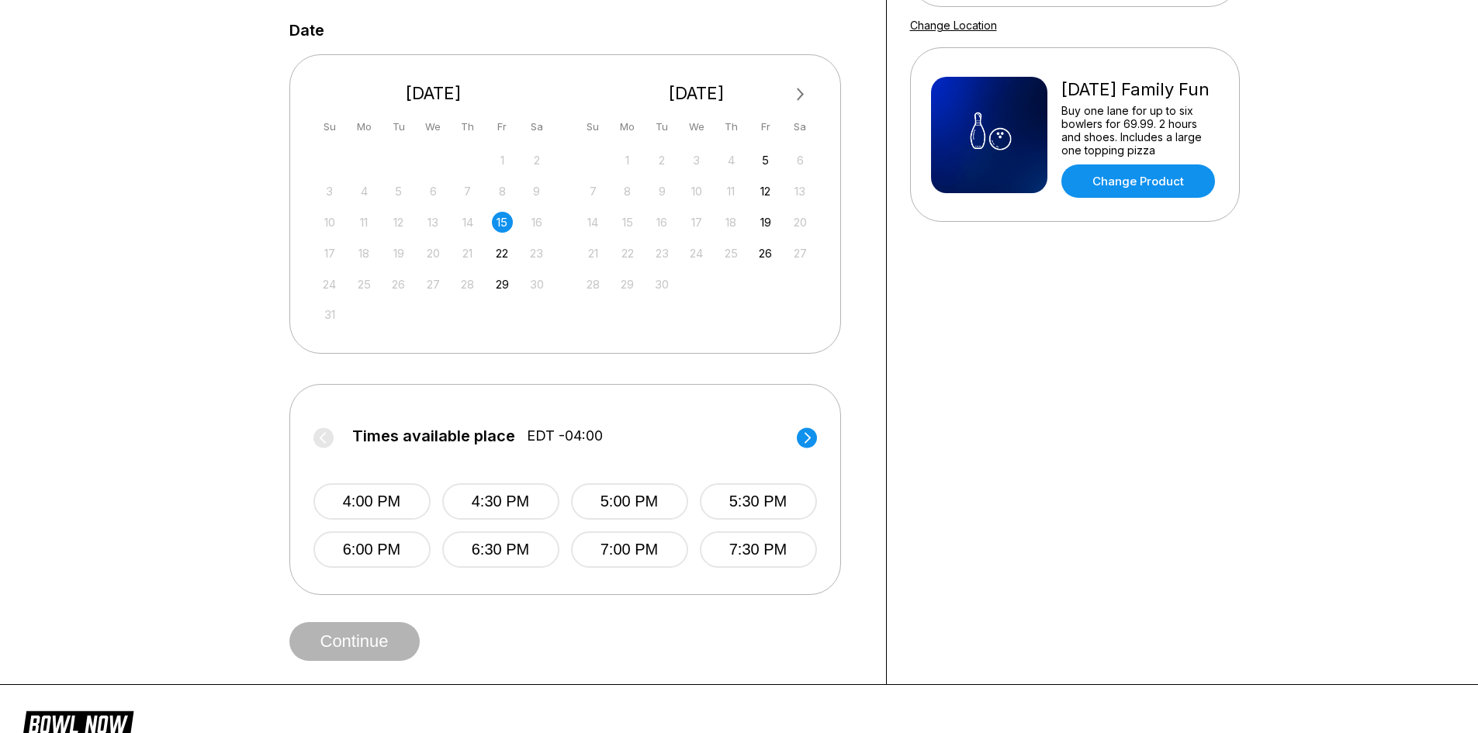
scroll to position [310, 0]
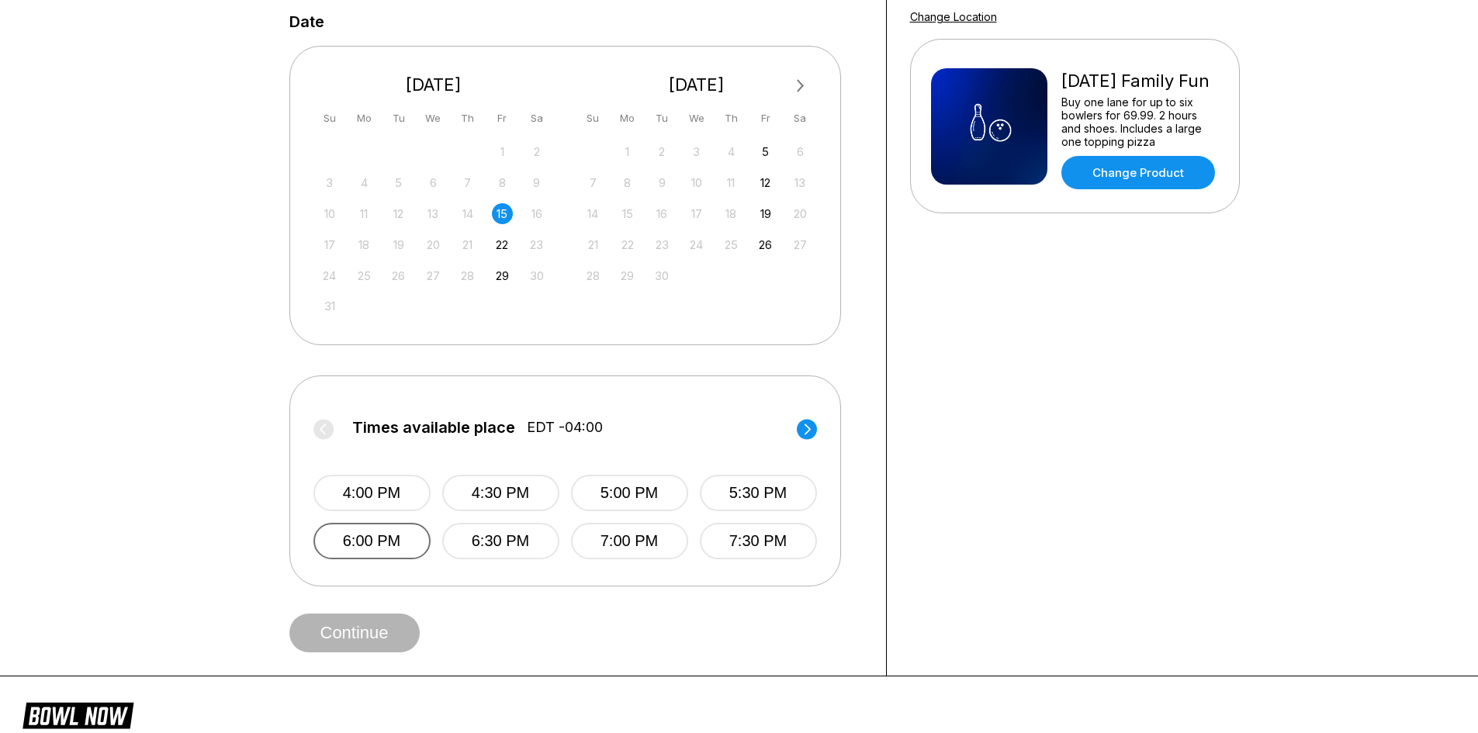
click at [376, 546] on button "6:00 PM" at bounding box center [372, 541] width 117 height 36
click at [364, 628] on button "Continue" at bounding box center [354, 633] width 130 height 39
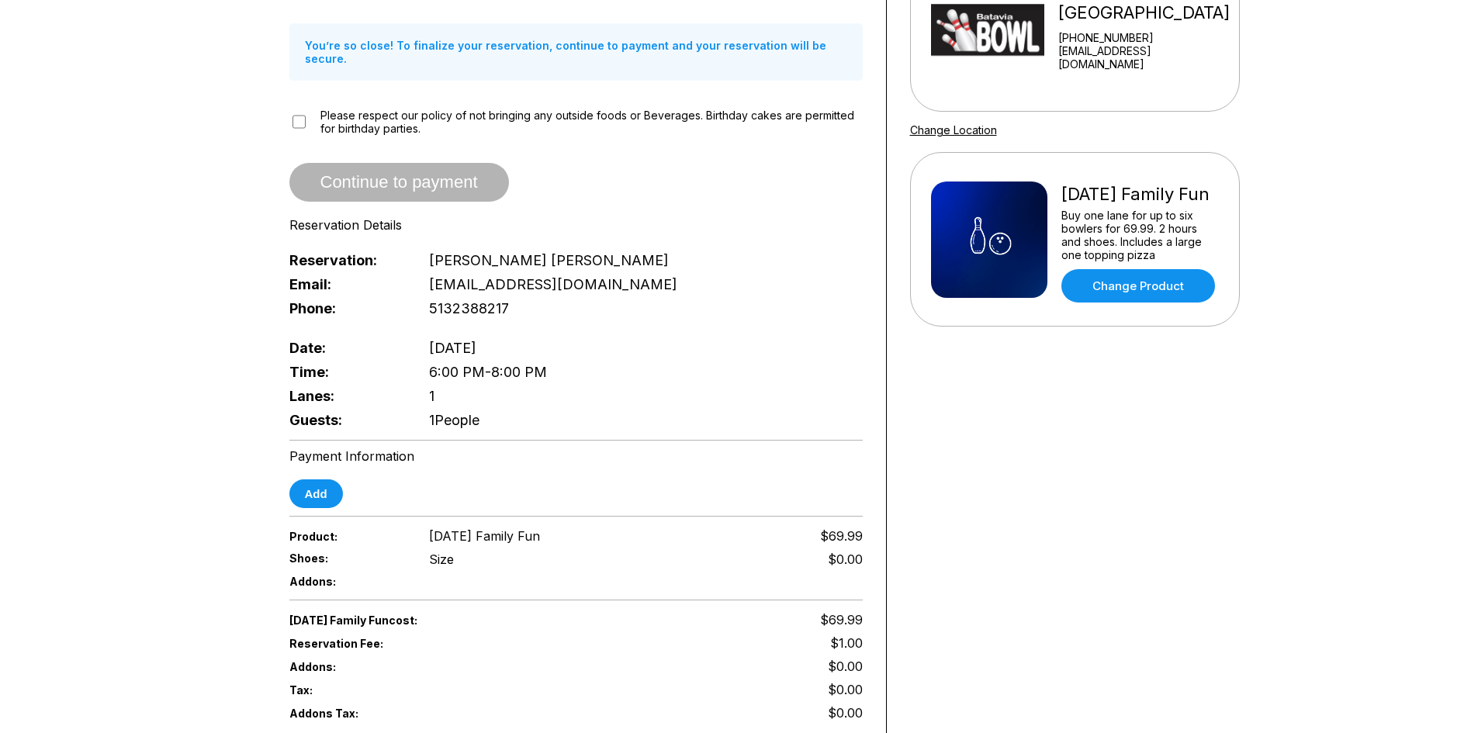
scroll to position [0, 0]
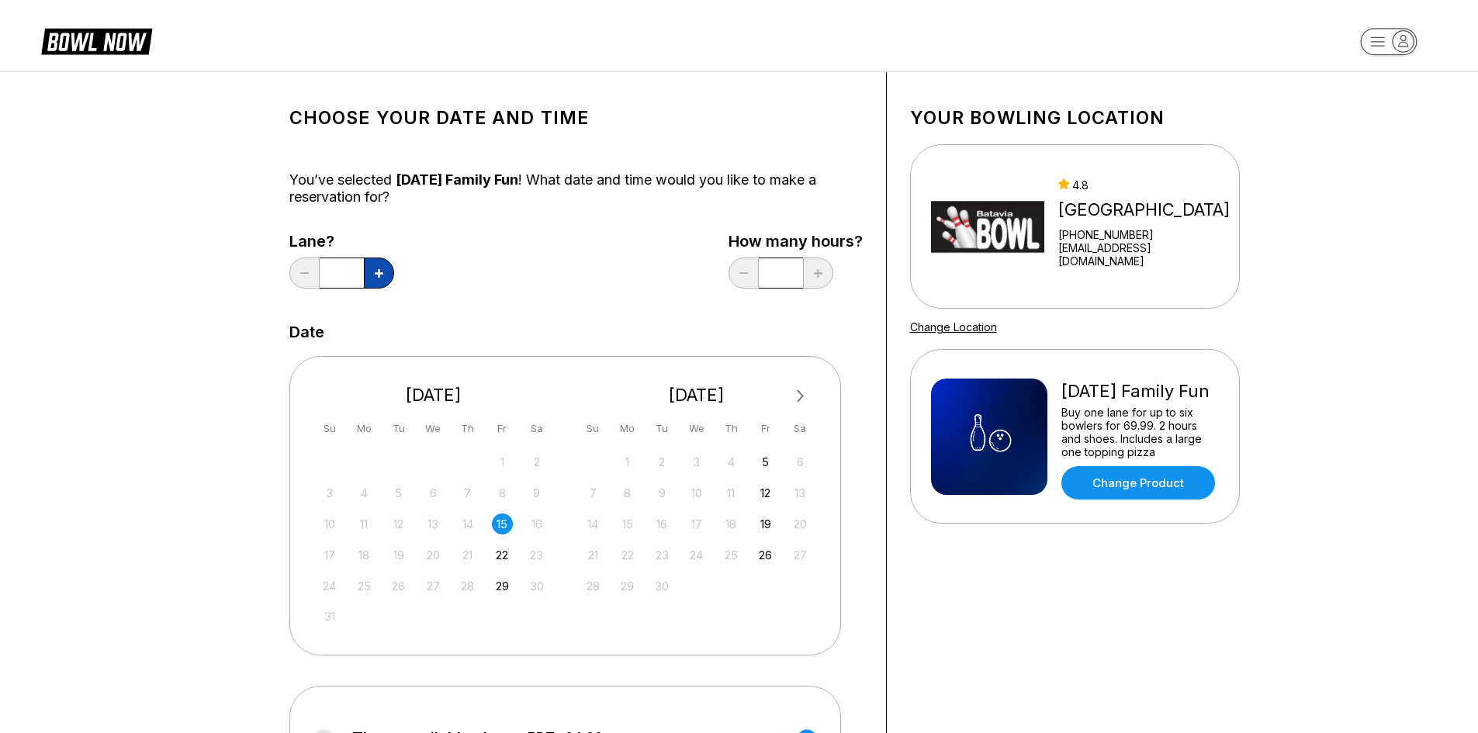
click at [377, 273] on icon at bounding box center [379, 273] width 9 height 9
click at [307, 272] on button at bounding box center [304, 273] width 30 height 31
type input "*"
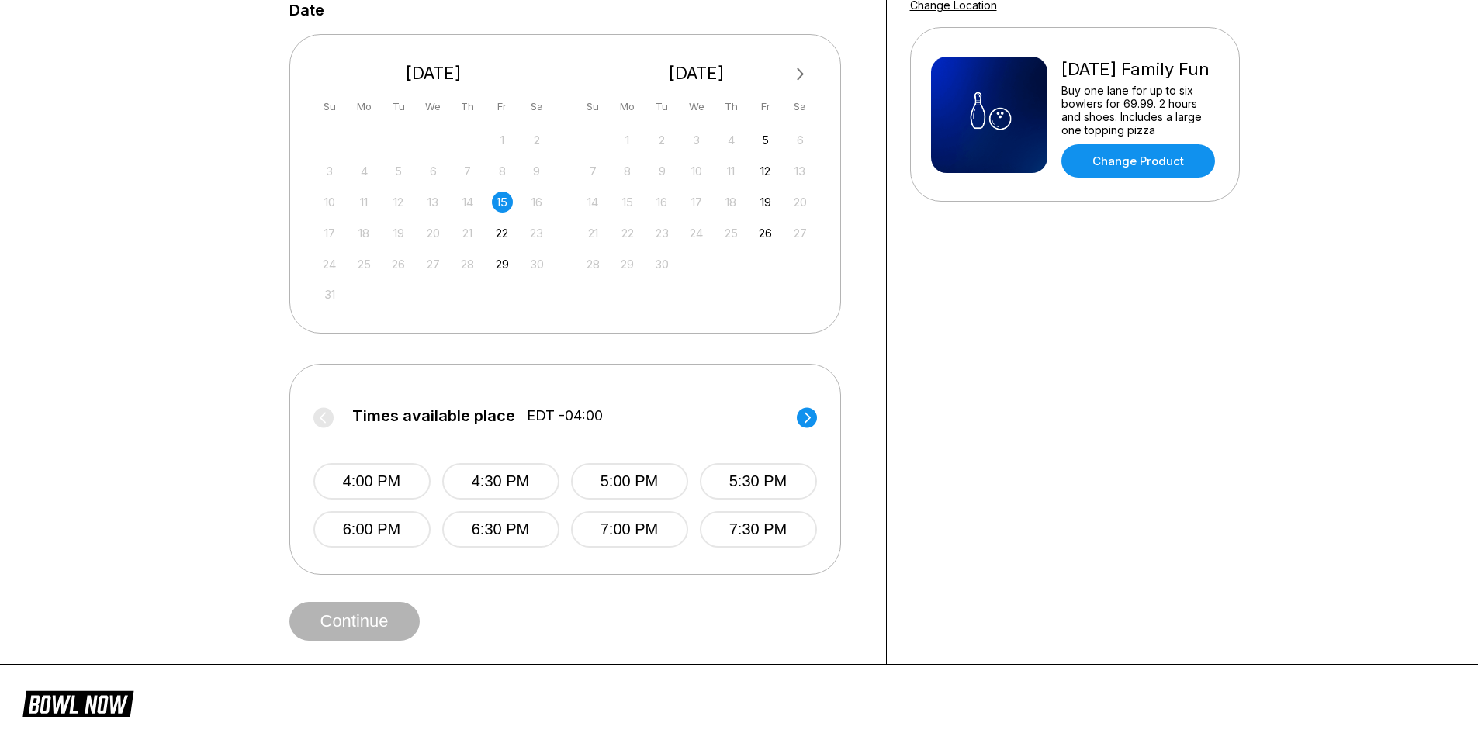
scroll to position [388, 0]
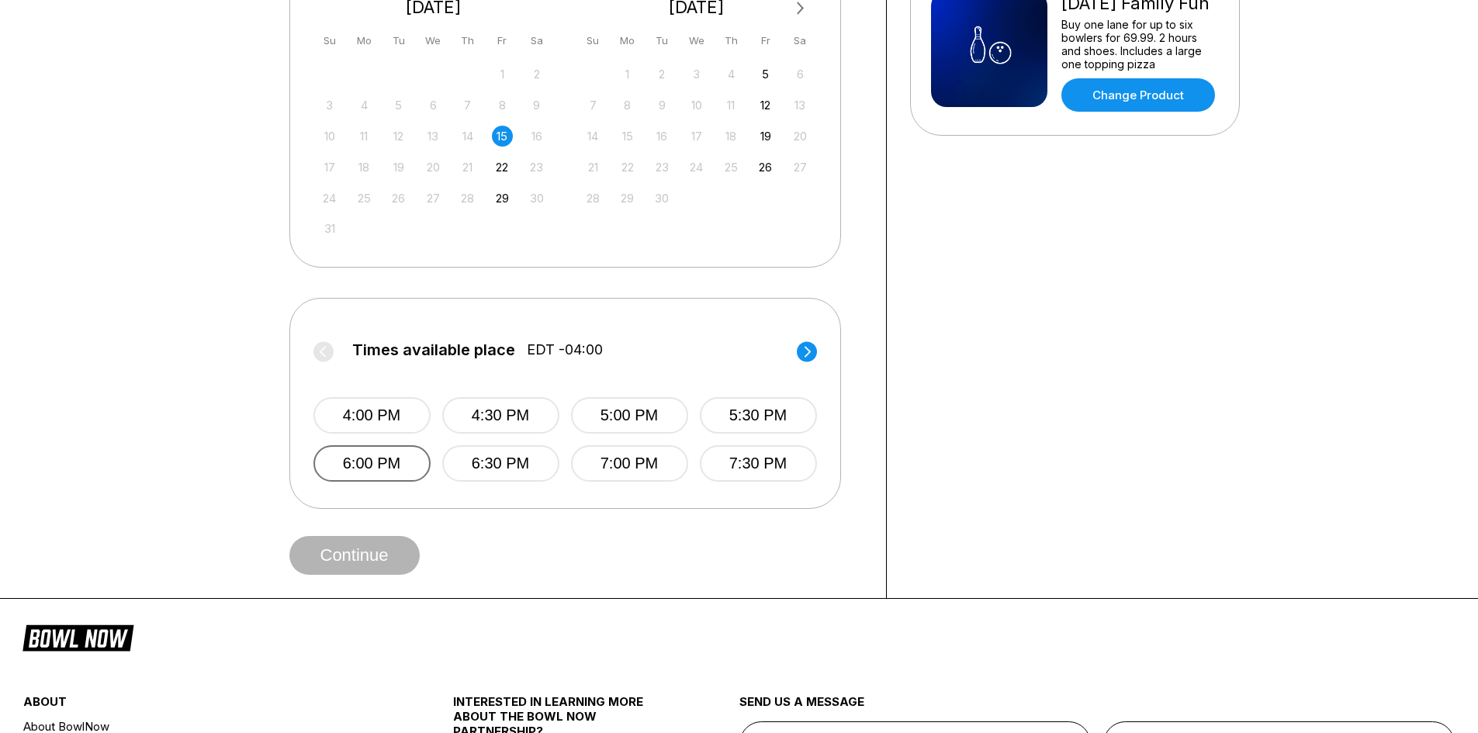
click at [371, 456] on button "6:00 PM" at bounding box center [372, 463] width 117 height 36
click at [369, 548] on button "Continue" at bounding box center [354, 555] width 130 height 39
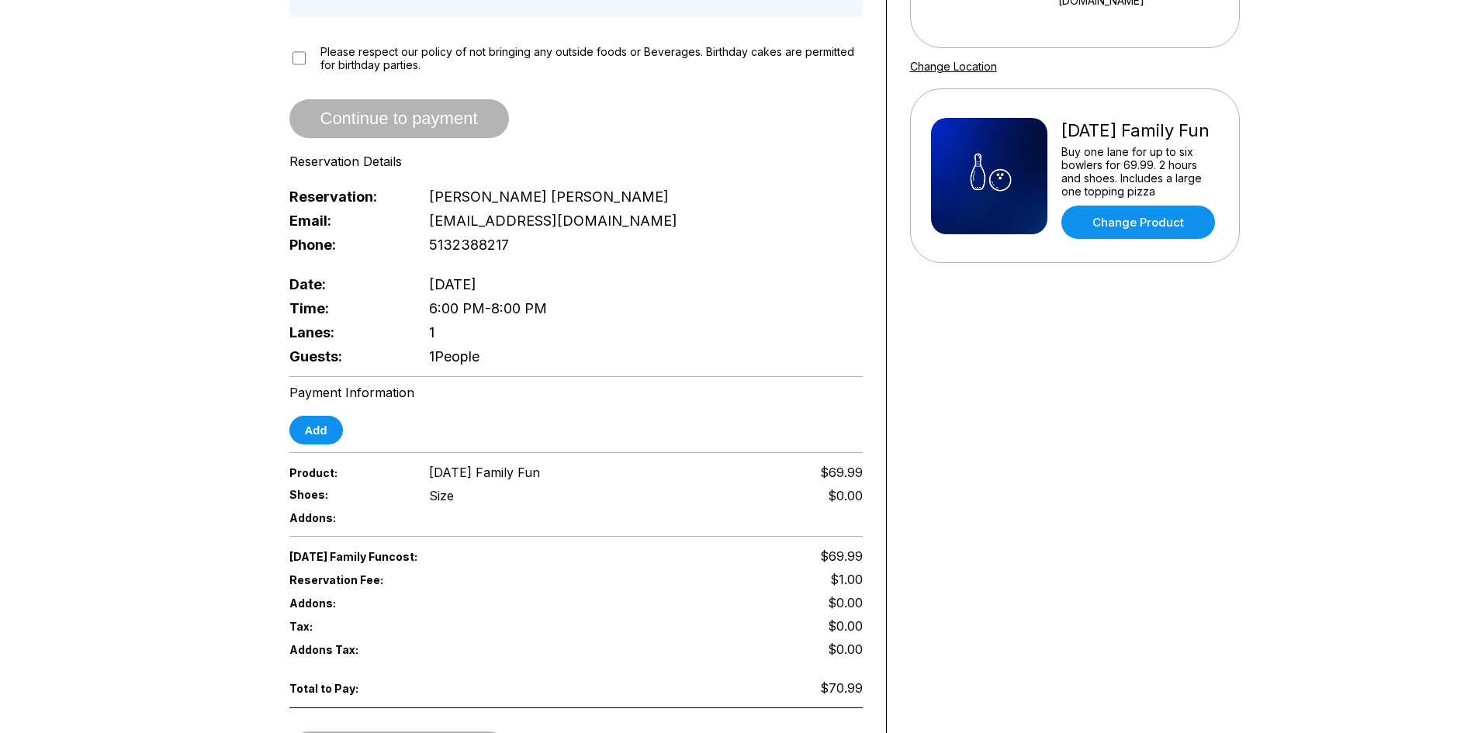
scroll to position [310, 0]
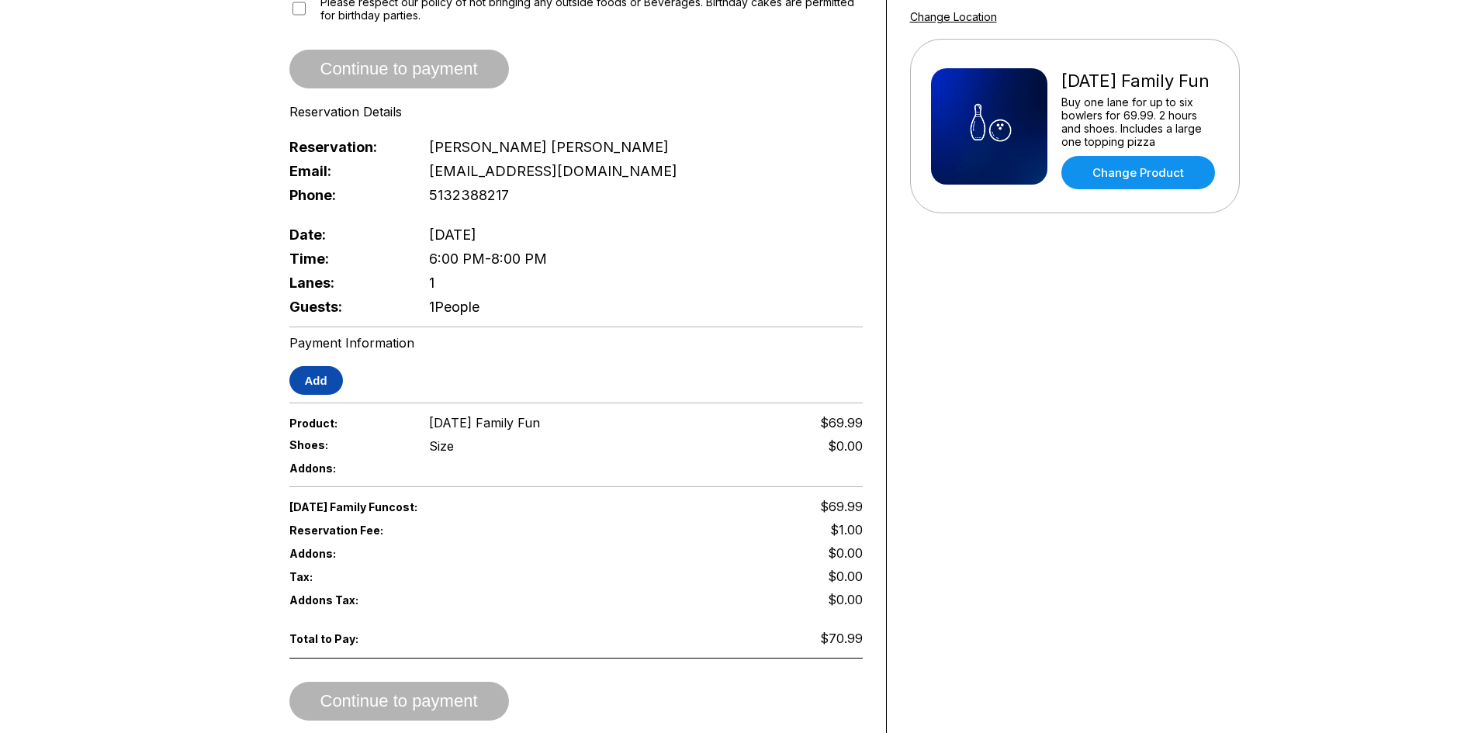
click at [320, 375] on button "Add" at bounding box center [316, 380] width 54 height 29
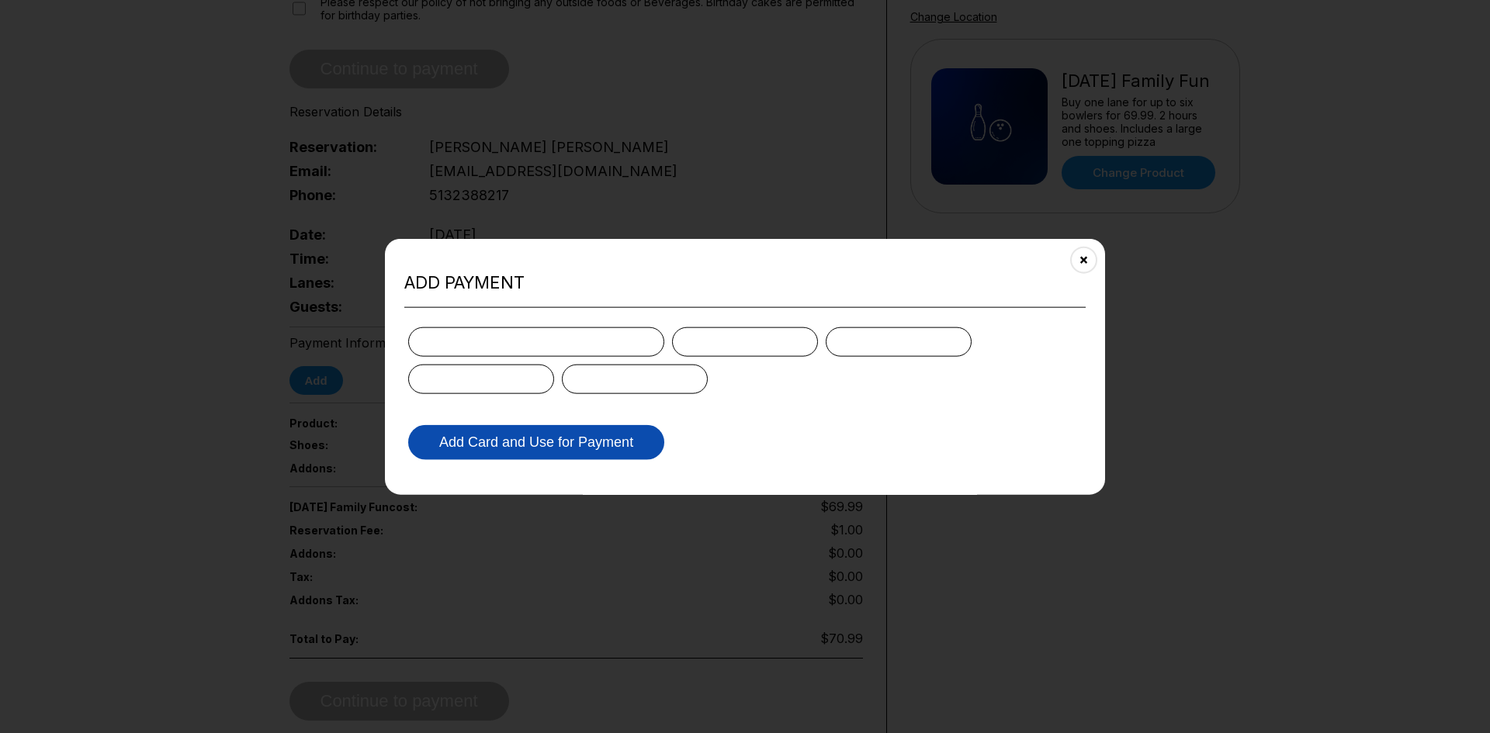
click at [555, 438] on button "Add Card and Use for Payment" at bounding box center [536, 442] width 256 height 35
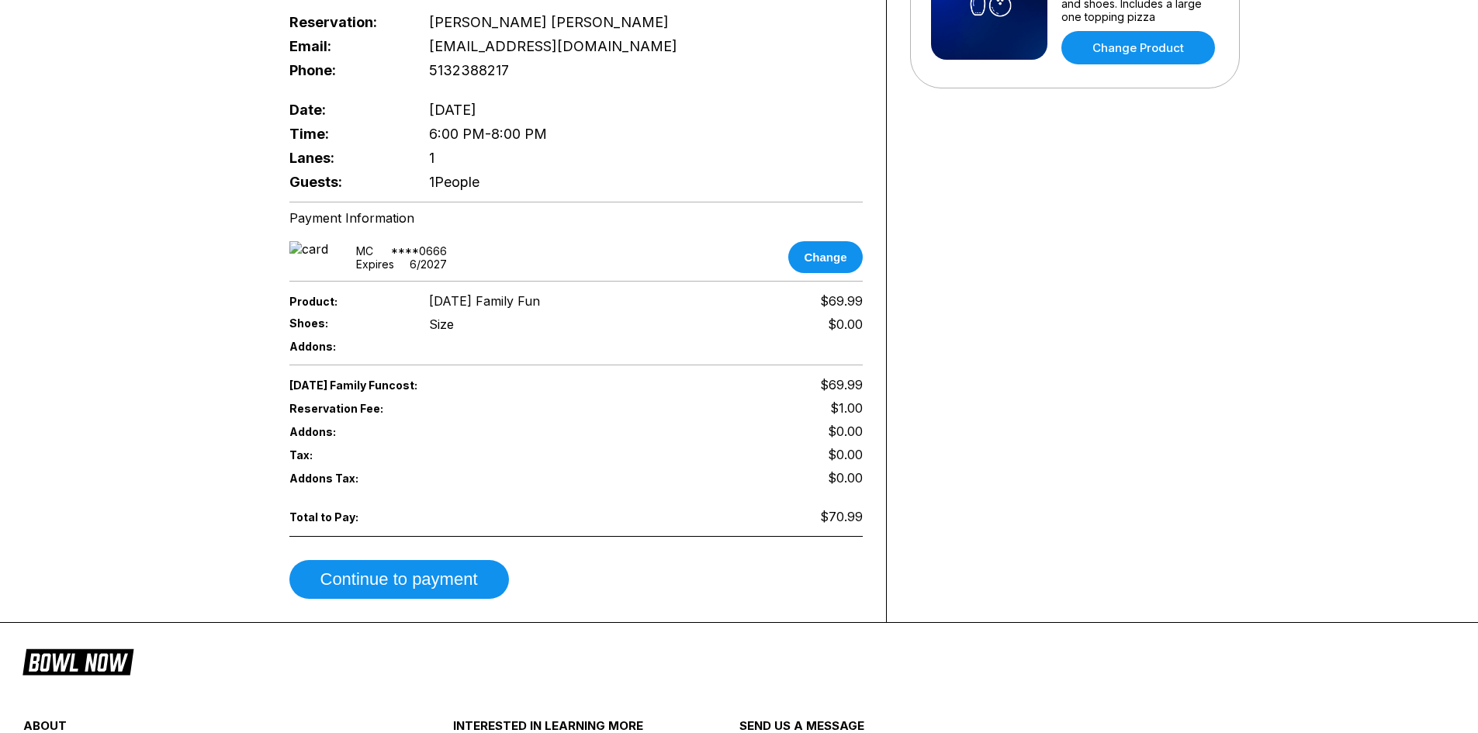
scroll to position [466, 0]
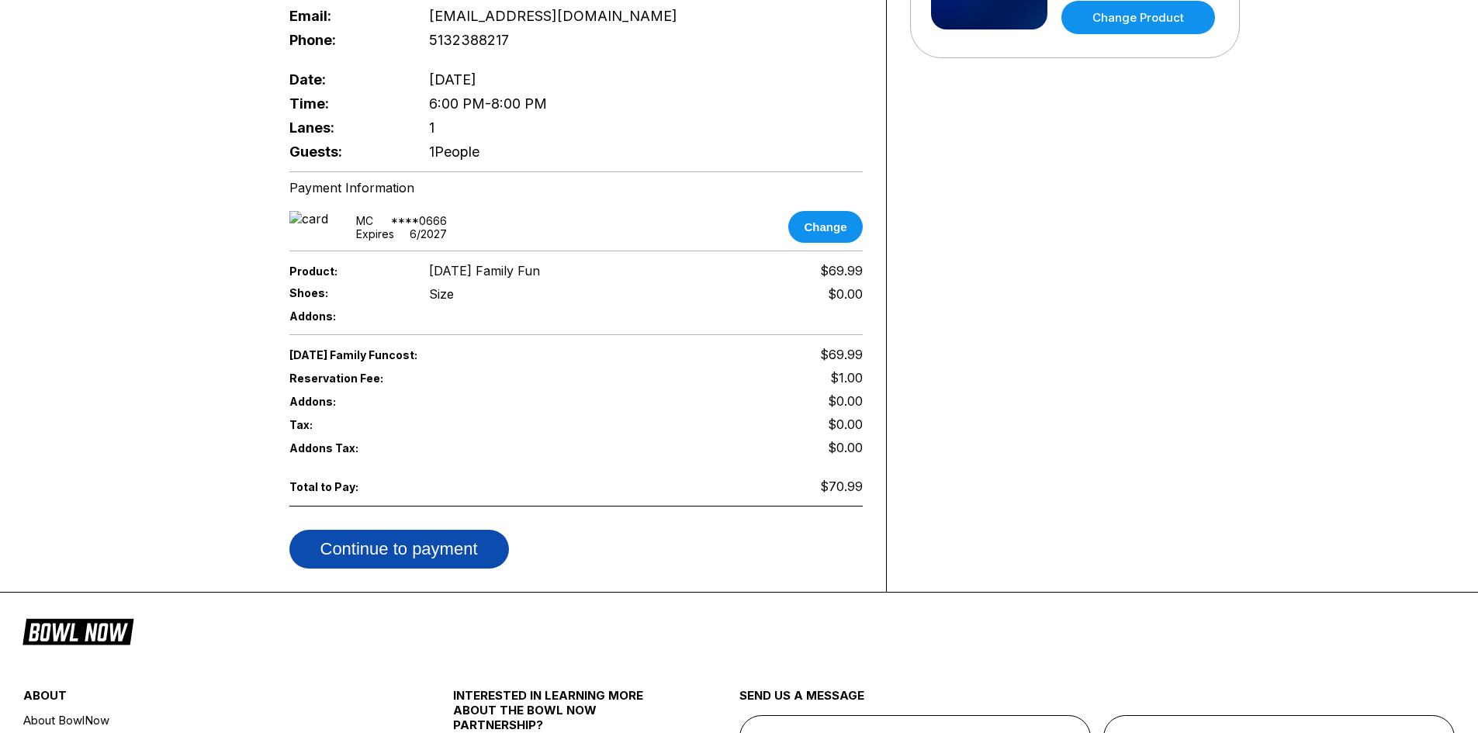
click at [411, 530] on button "Continue to payment" at bounding box center [399, 549] width 220 height 39
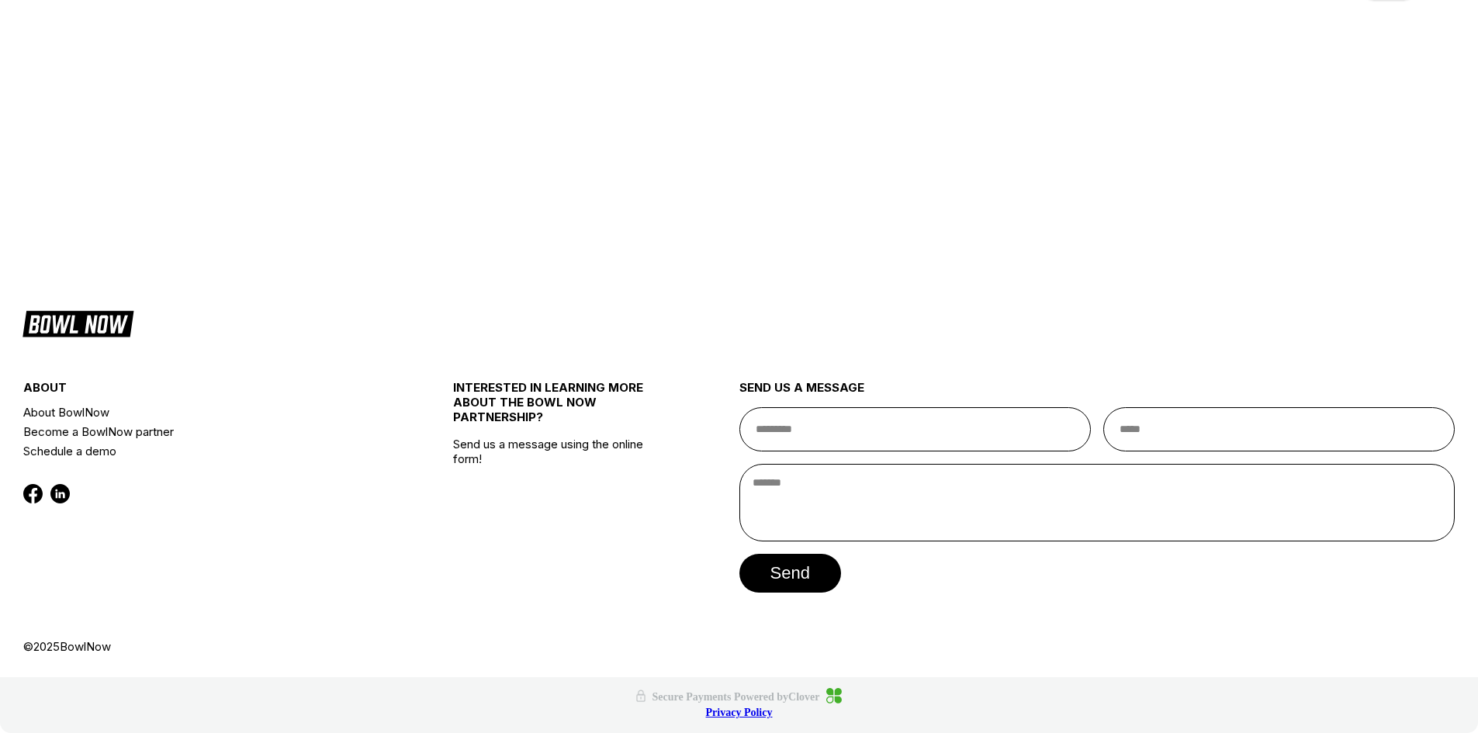
scroll to position [0, 0]
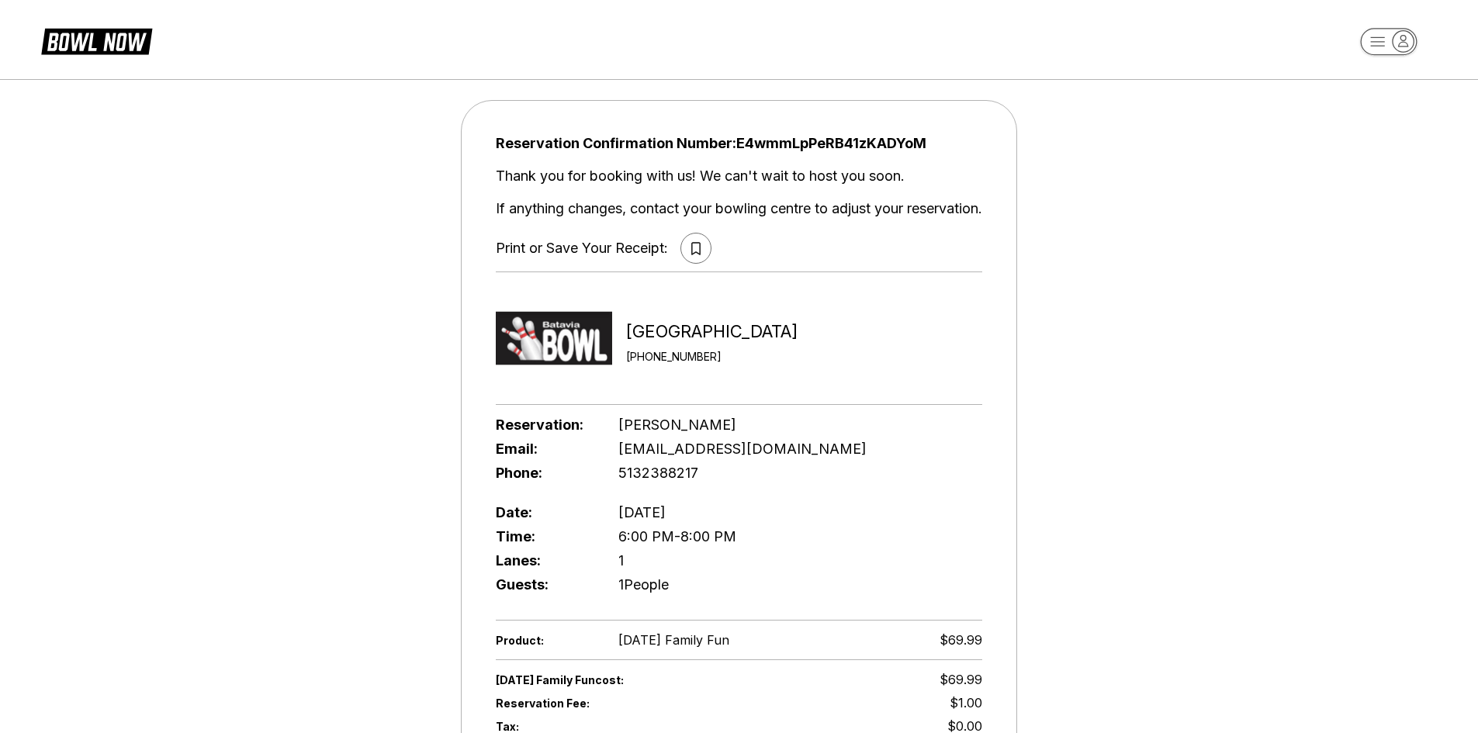
click at [691, 248] on icon at bounding box center [695, 248] width 9 height 13
